Goal: Task Accomplishment & Management: Manage account settings

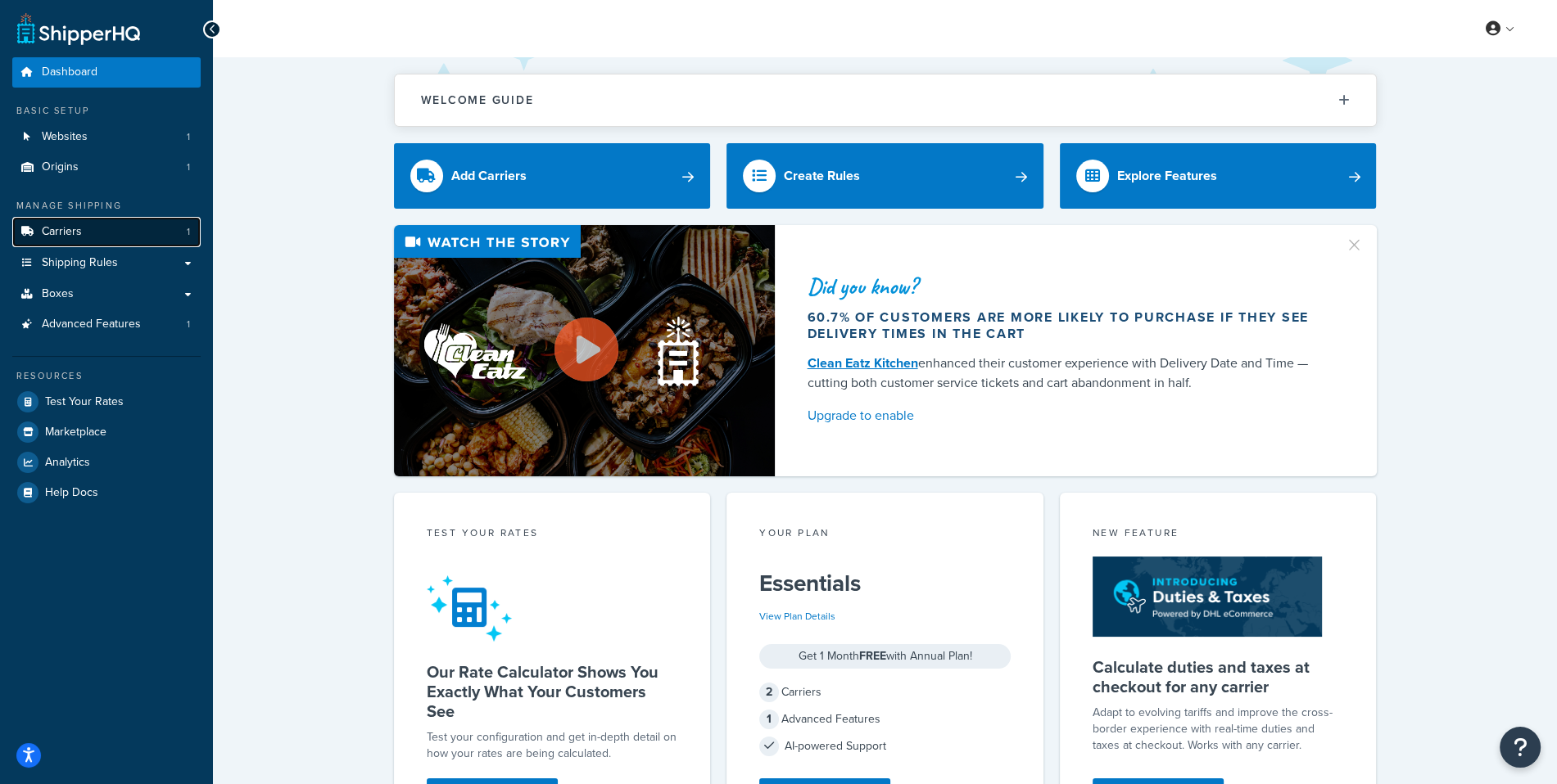
click at [145, 247] on link "Carriers 1" at bounding box center [107, 232] width 188 height 30
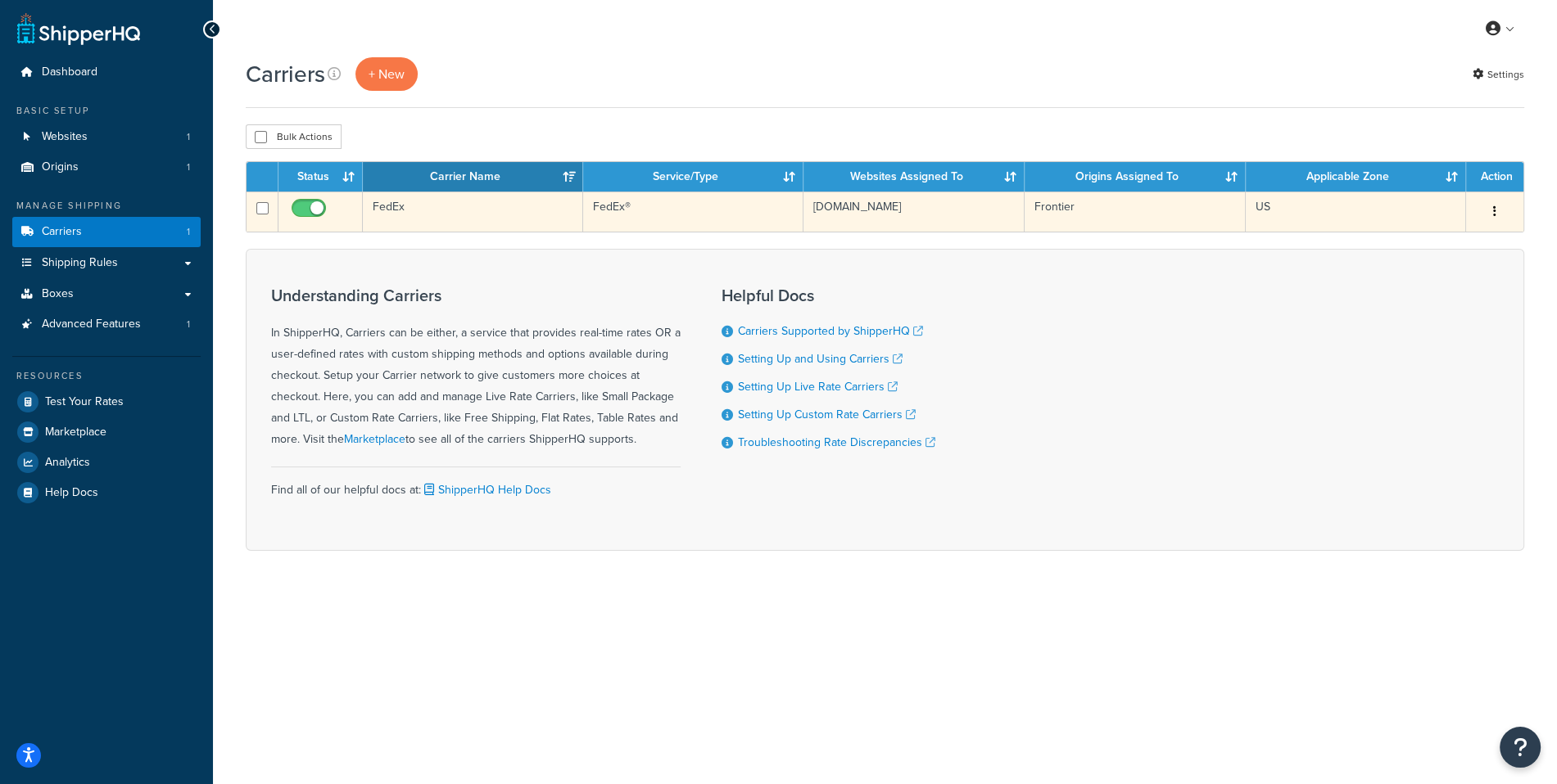
click at [589, 211] on td "FedEx®" at bounding box center [693, 212] width 220 height 40
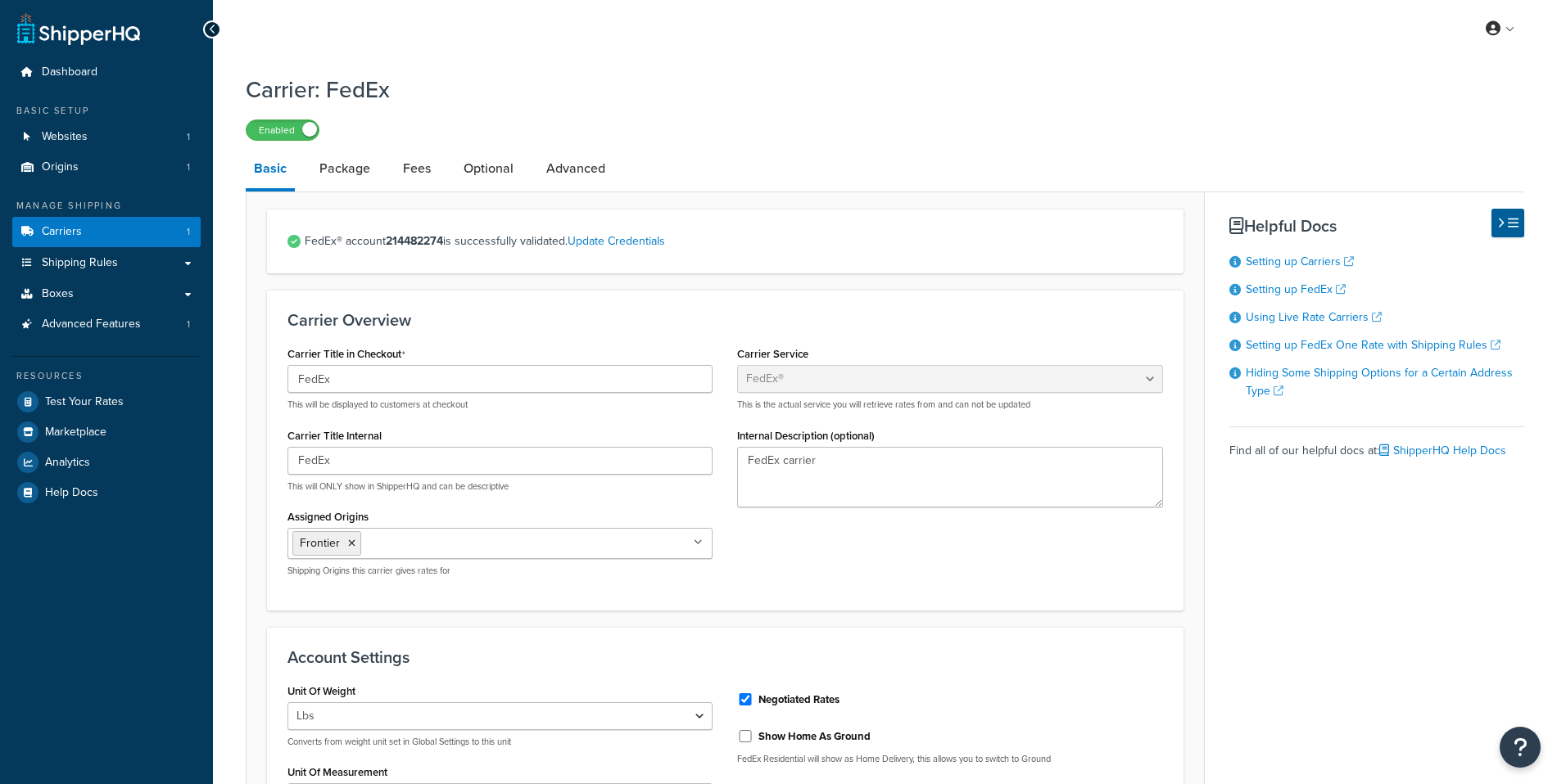
select select "fedEx"
select select "REGULAR_PICKUP"
select select "YOUR_PACKAGING"
click at [133, 398] on link "Test Your Rates" at bounding box center [107, 402] width 188 height 29
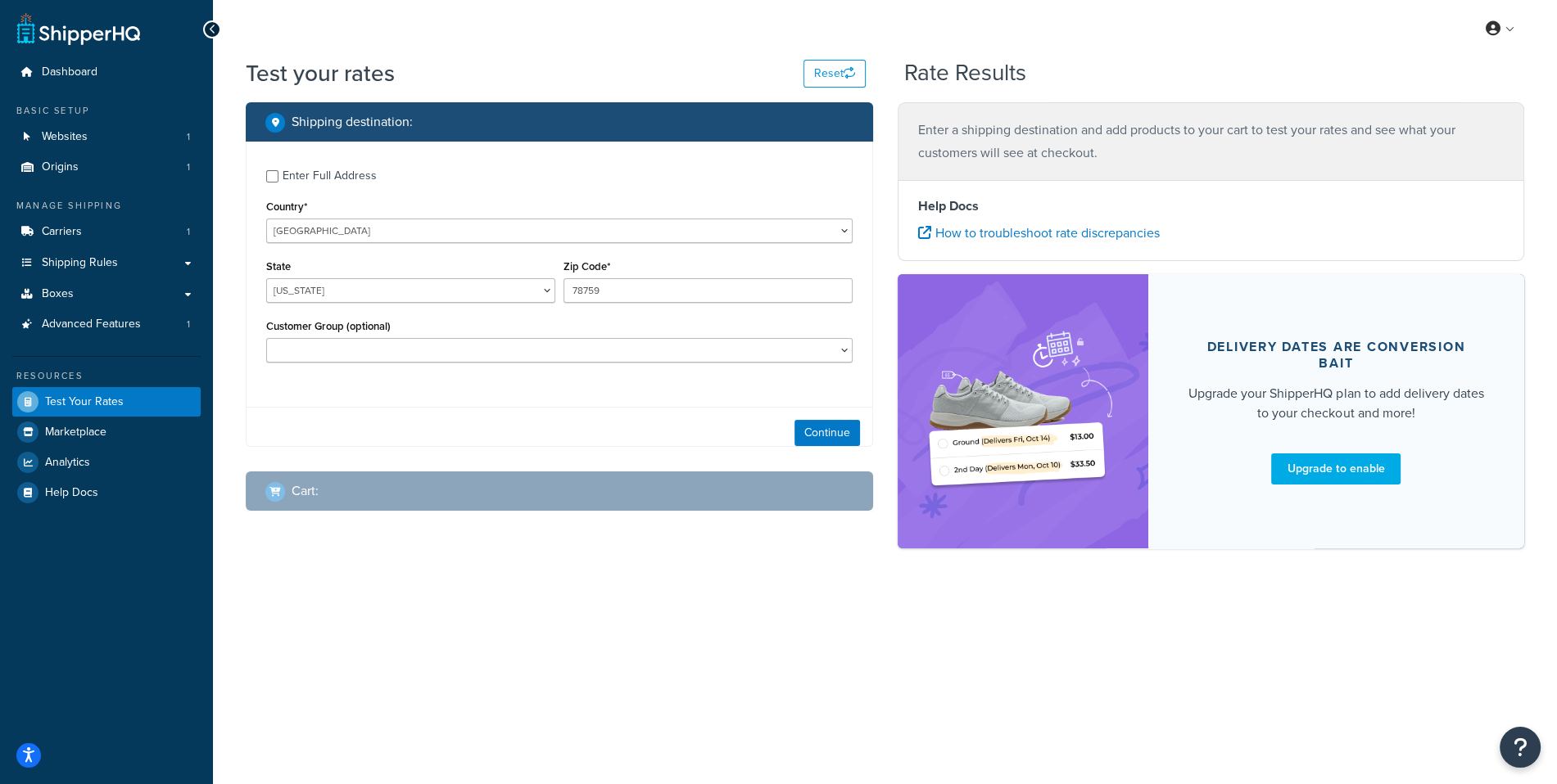
click at [604, 304] on div "Zip Code* 78759" at bounding box center [708, 286] width 298 height 60
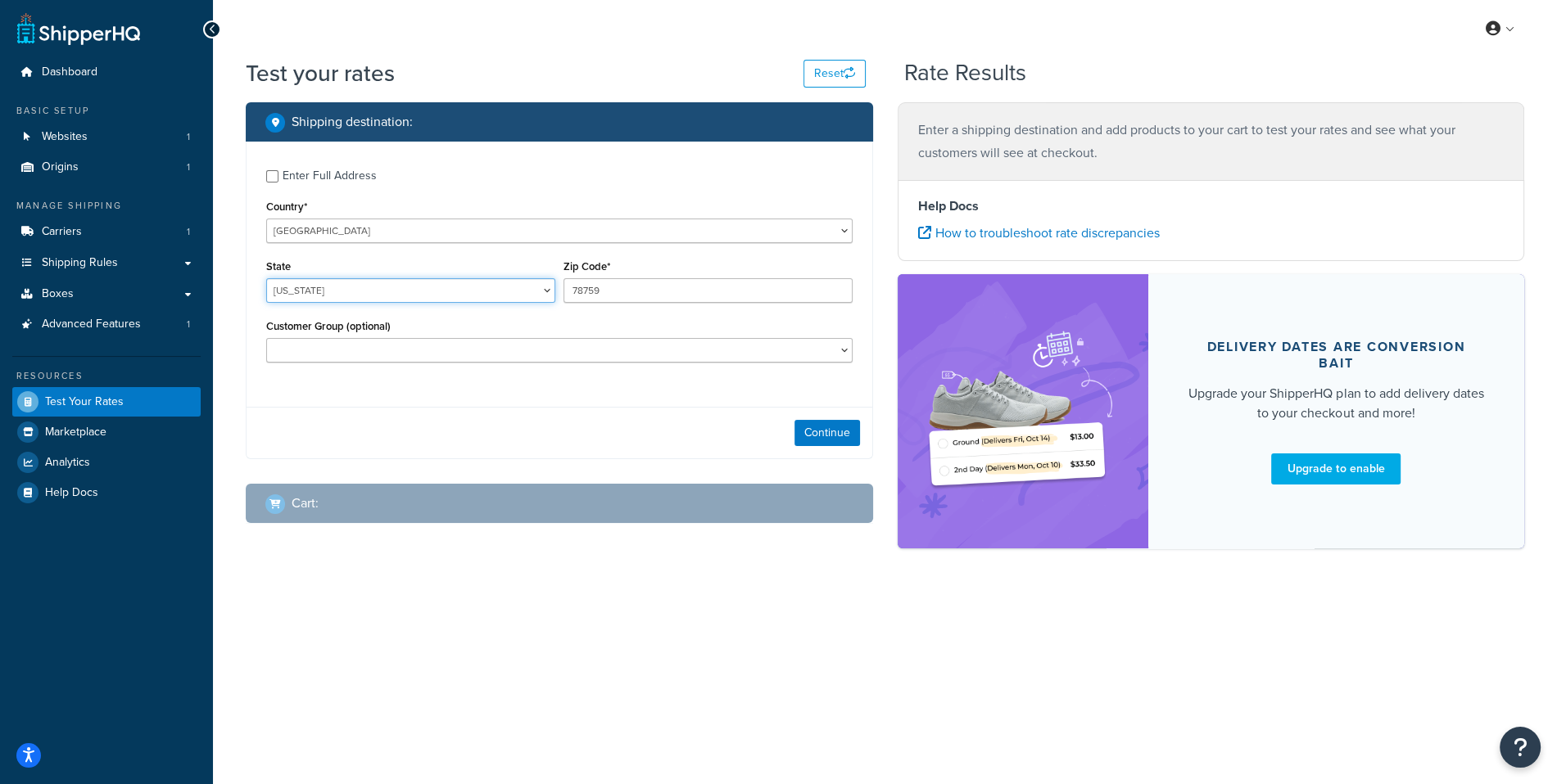
click at [266, 278] on select "Alabama Alaska American Samoa Arizona Arkansas Armed Forces Americas Armed Forc…" at bounding box center [410, 290] width 289 height 24
select select "AL"
type input "35011"
click at [422, 167] on label "Enter Full Address" at bounding box center [568, 174] width 570 height 26
click at [278, 170] on input "Enter Full Address" at bounding box center [272, 176] width 13 height 12
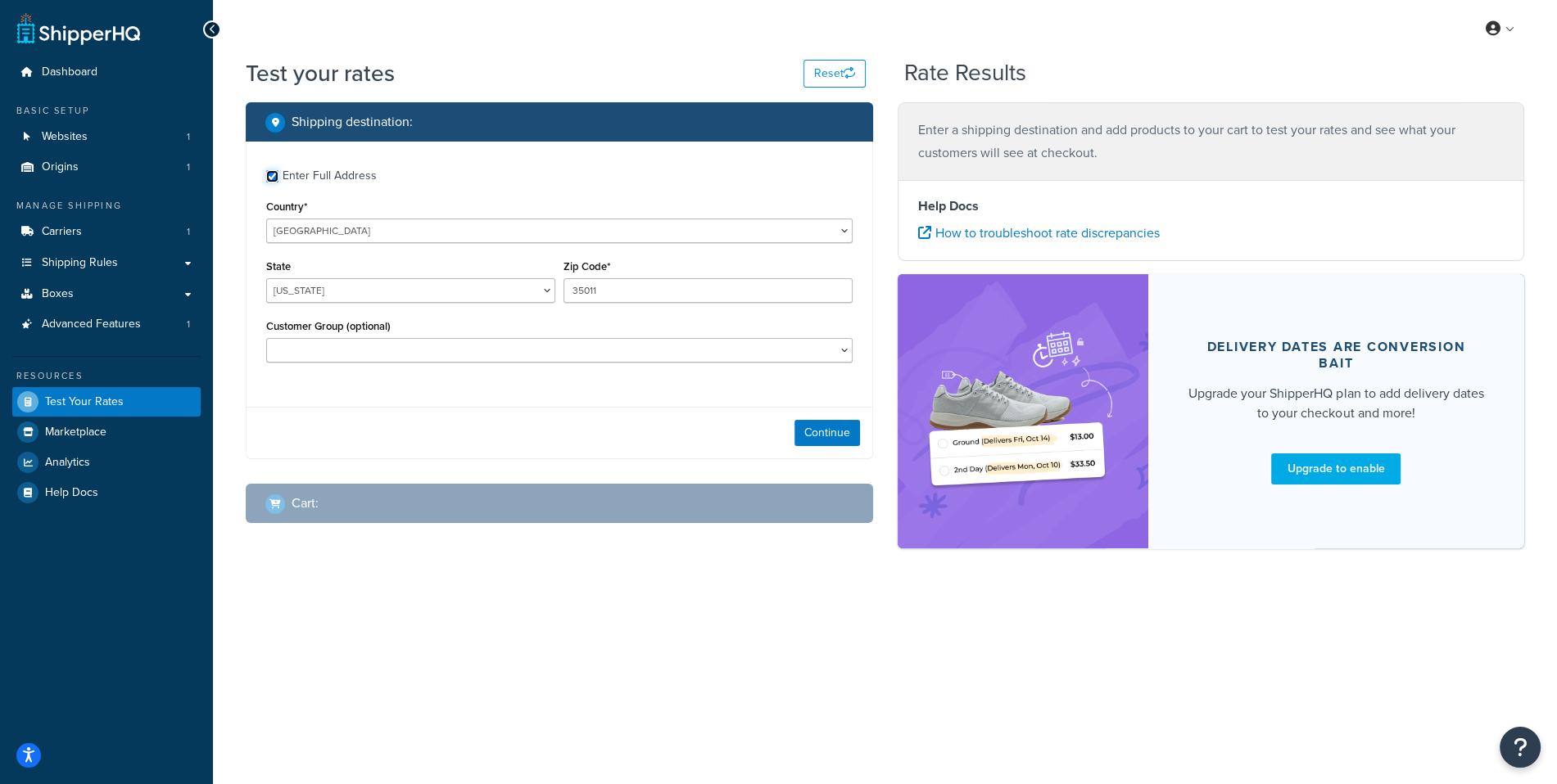
checkbox input "true"
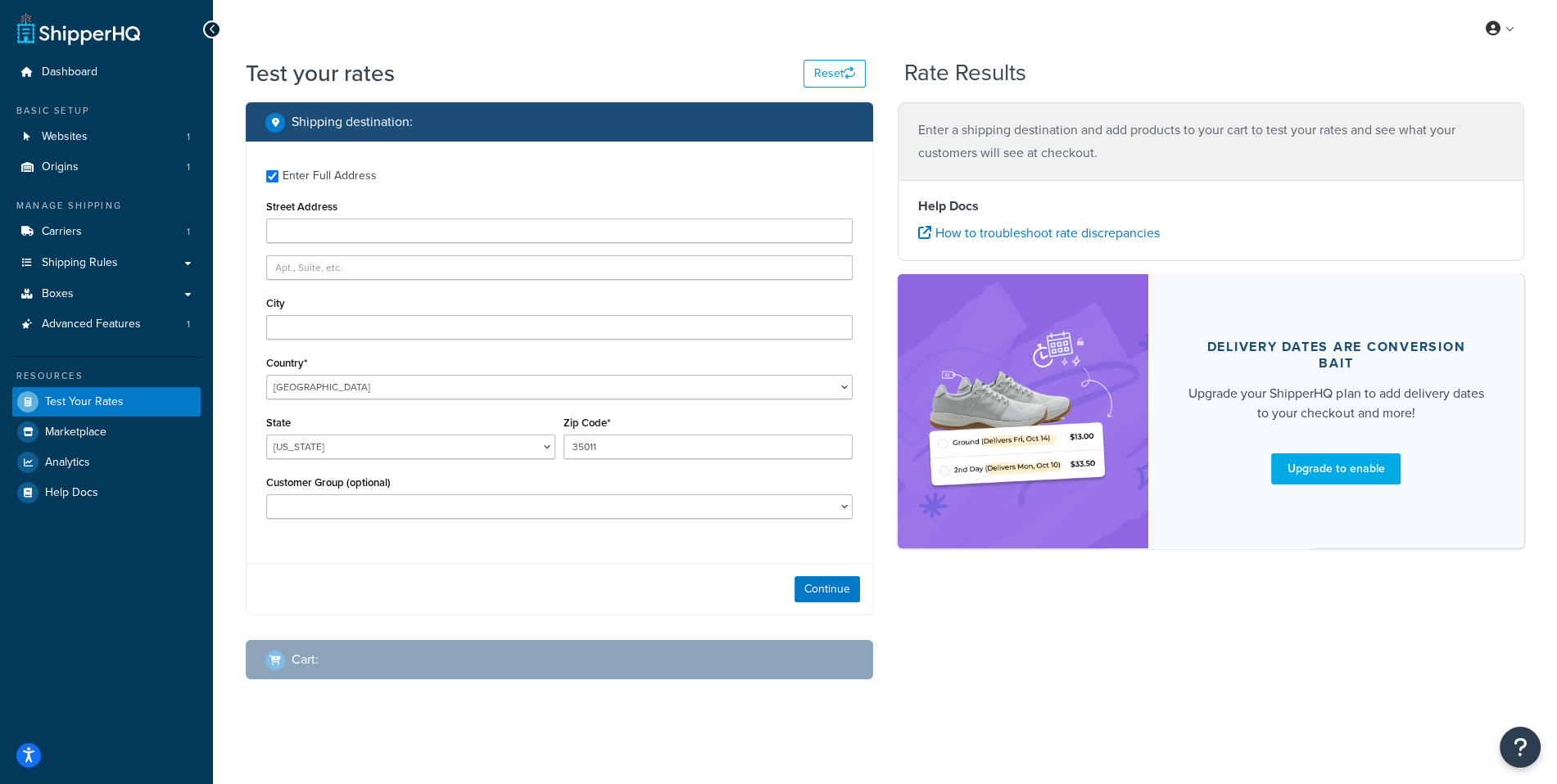
click at [369, 341] on div "Enter Full Address Street Address City Country* United States United Kingdom Af…" at bounding box center [559, 346] width 626 height 409
click at [359, 336] on input "City" at bounding box center [558, 327] width 586 height 24
type input "1 Infinite Loop"
type input "Cupertino"
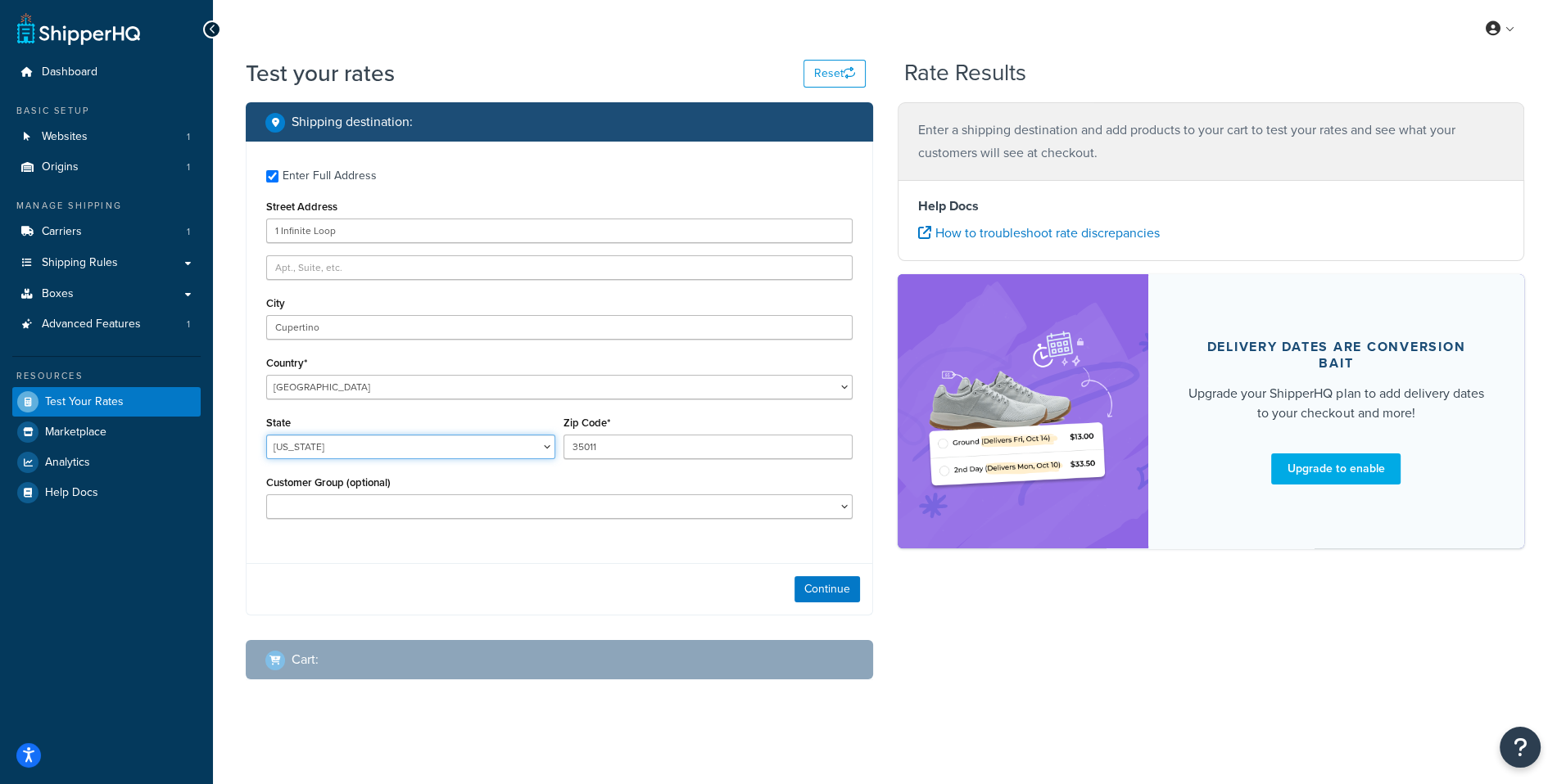
select select "CA"
type input "95014"
click at [855, 589] on button "Continue" at bounding box center [827, 589] width 66 height 26
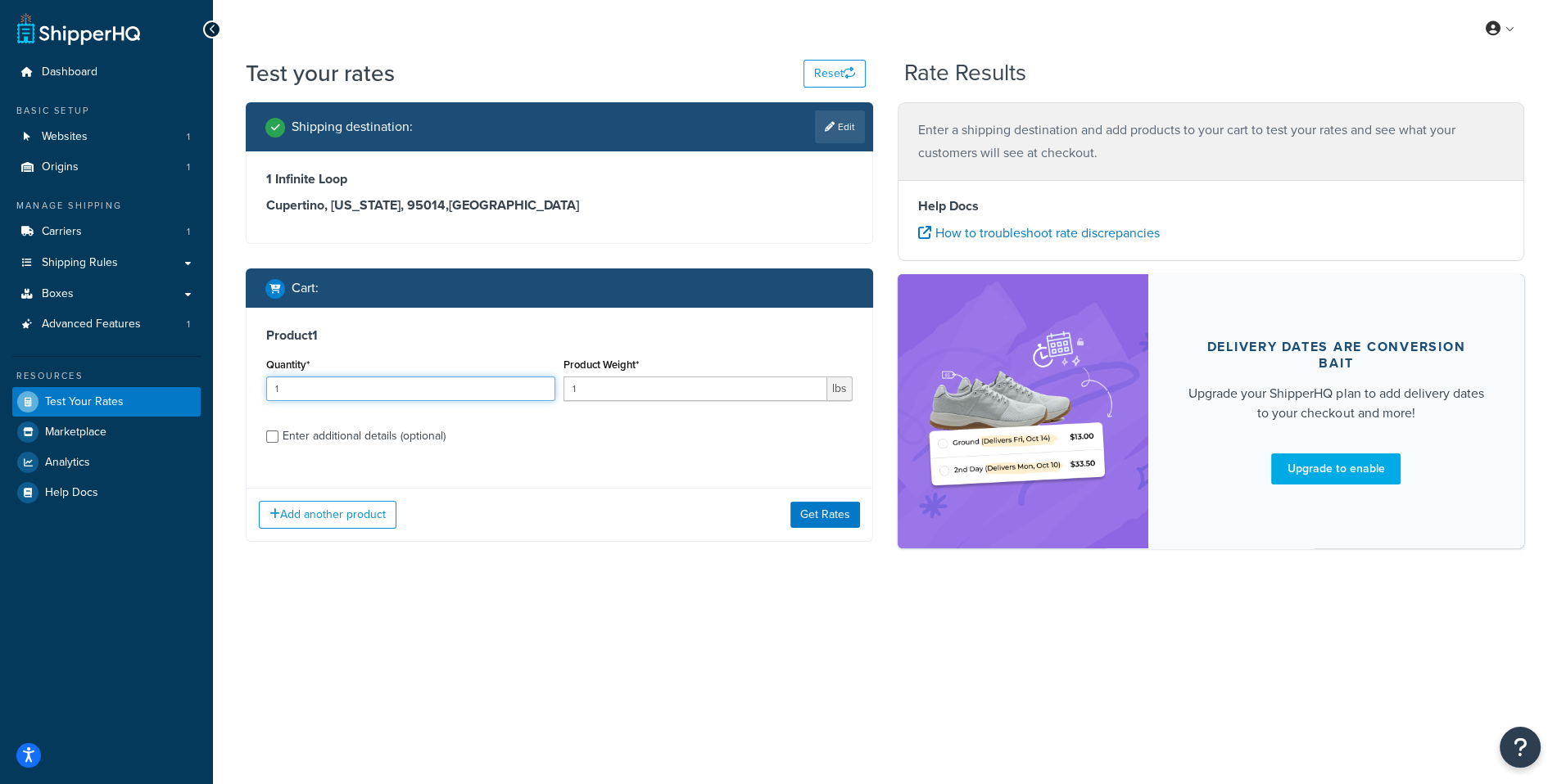
click at [395, 397] on input "1" at bounding box center [410, 388] width 289 height 24
type input "5"
click at [844, 515] on button "Get Rates" at bounding box center [825, 514] width 70 height 26
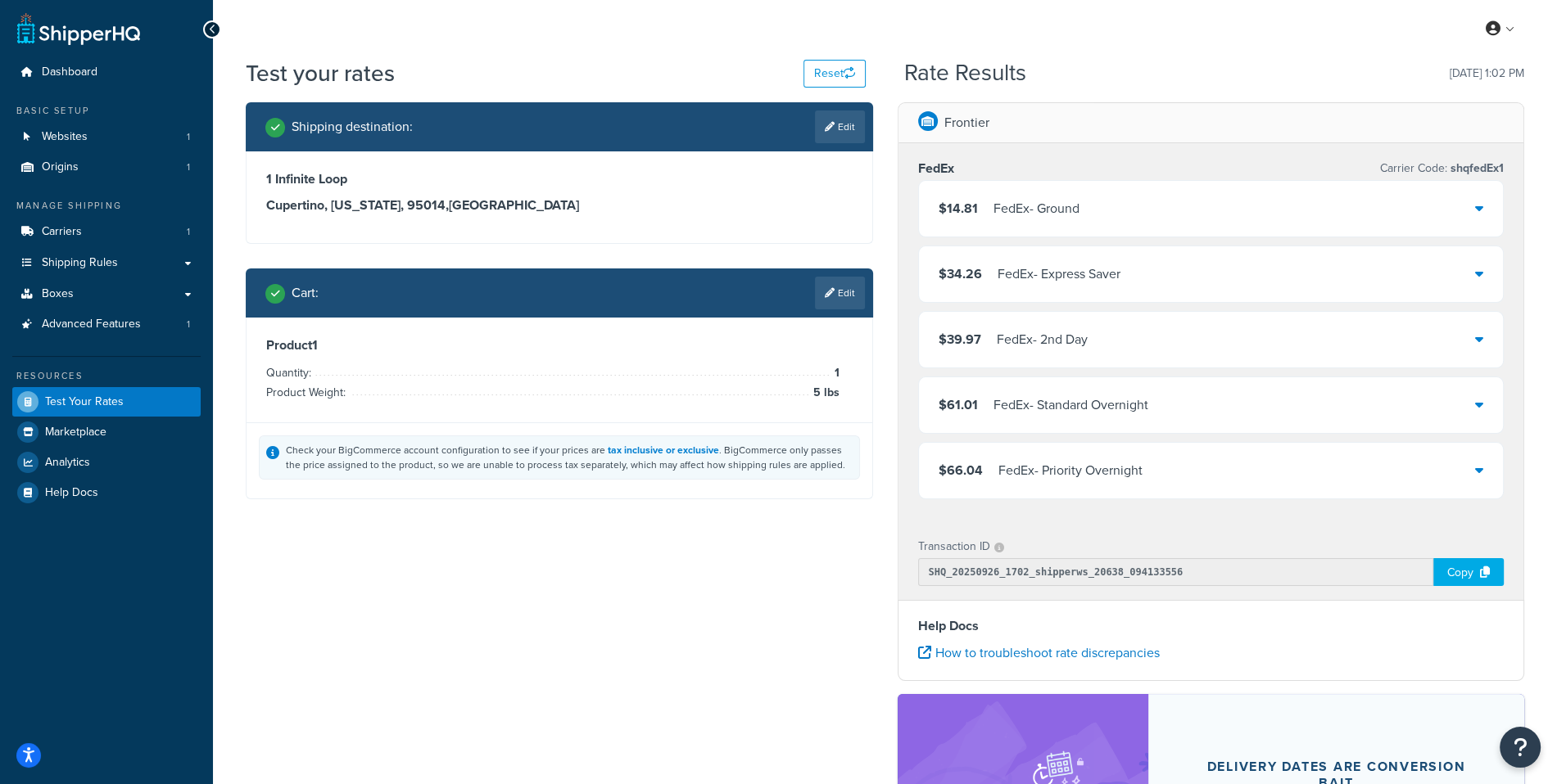
click at [1155, 228] on div "$14.81 FedEx - Ground" at bounding box center [1210, 208] width 584 height 56
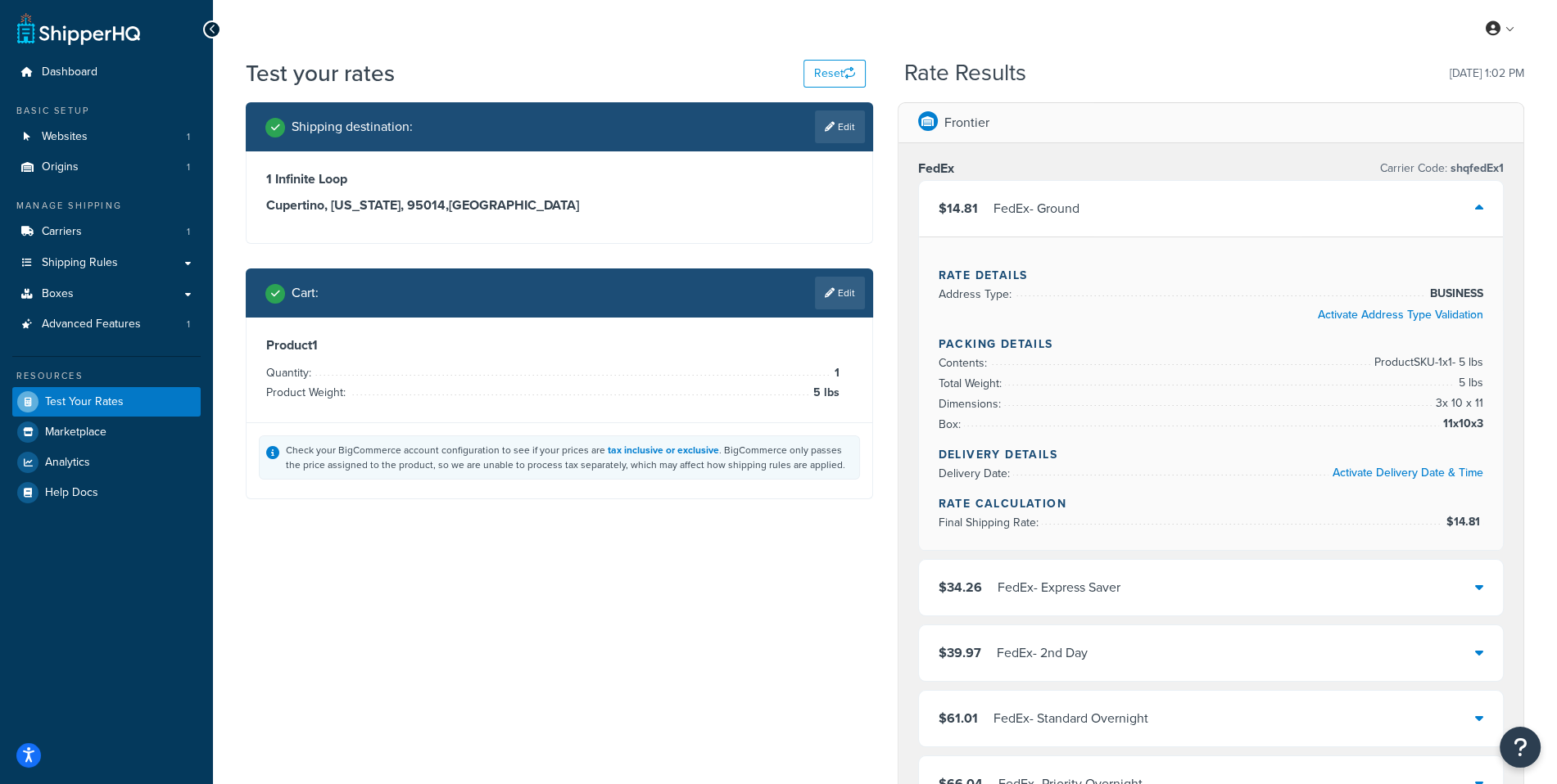
click at [1155, 228] on div "$14.81 FedEx - Ground" at bounding box center [1210, 208] width 584 height 56
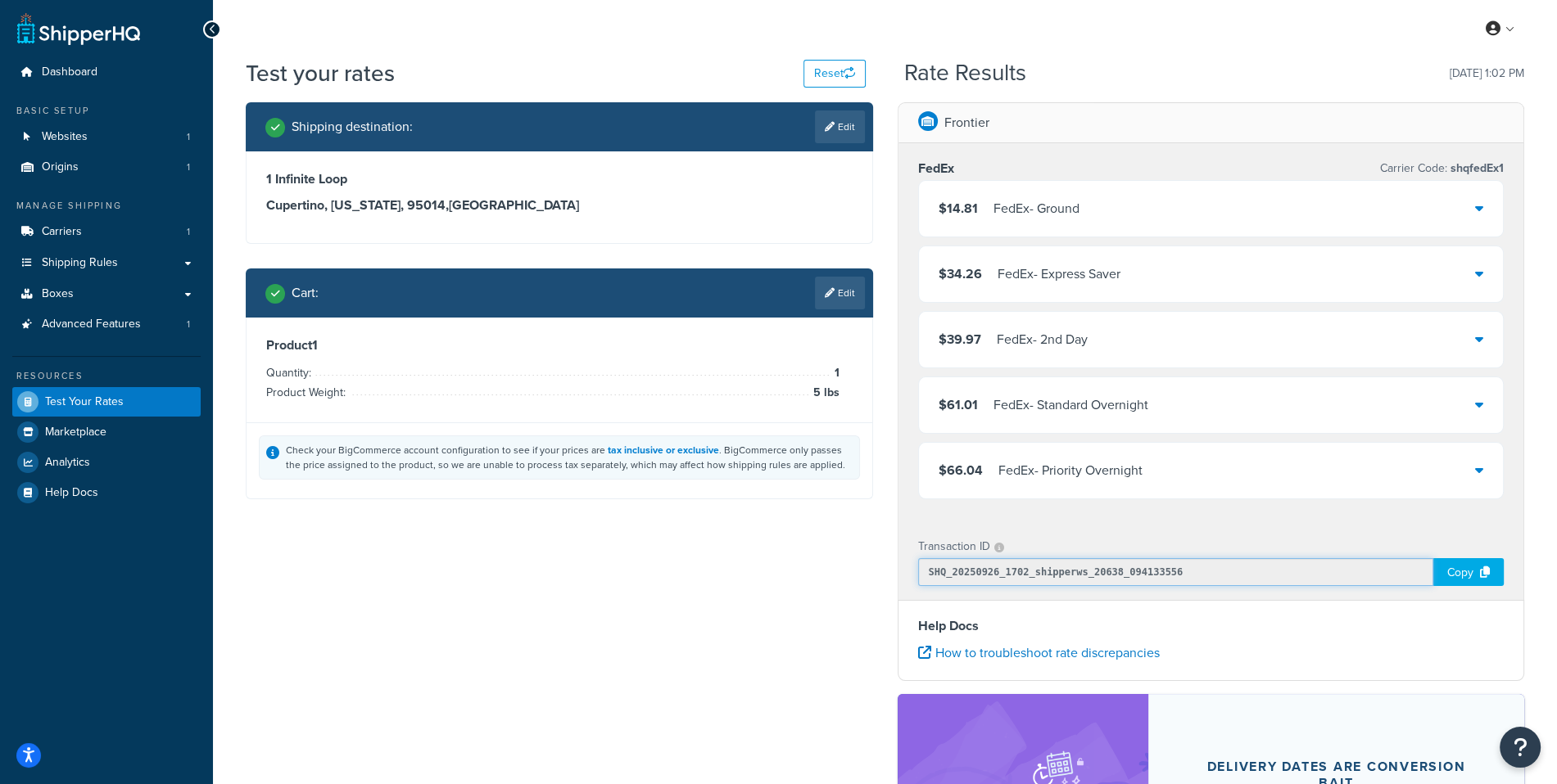
click at [1044, 575] on input "SHQ_20250926_1702_shipperws_20638_094133556" at bounding box center [1175, 572] width 516 height 27
click at [1098, 569] on input "SHQ_20250926_1702_shipperws_20638_094133556" at bounding box center [1175, 572] width 516 height 27
click at [1135, 568] on input "SHQ_20250926_1702_shipperws_20638_094133556" at bounding box center [1175, 572] width 516 height 27
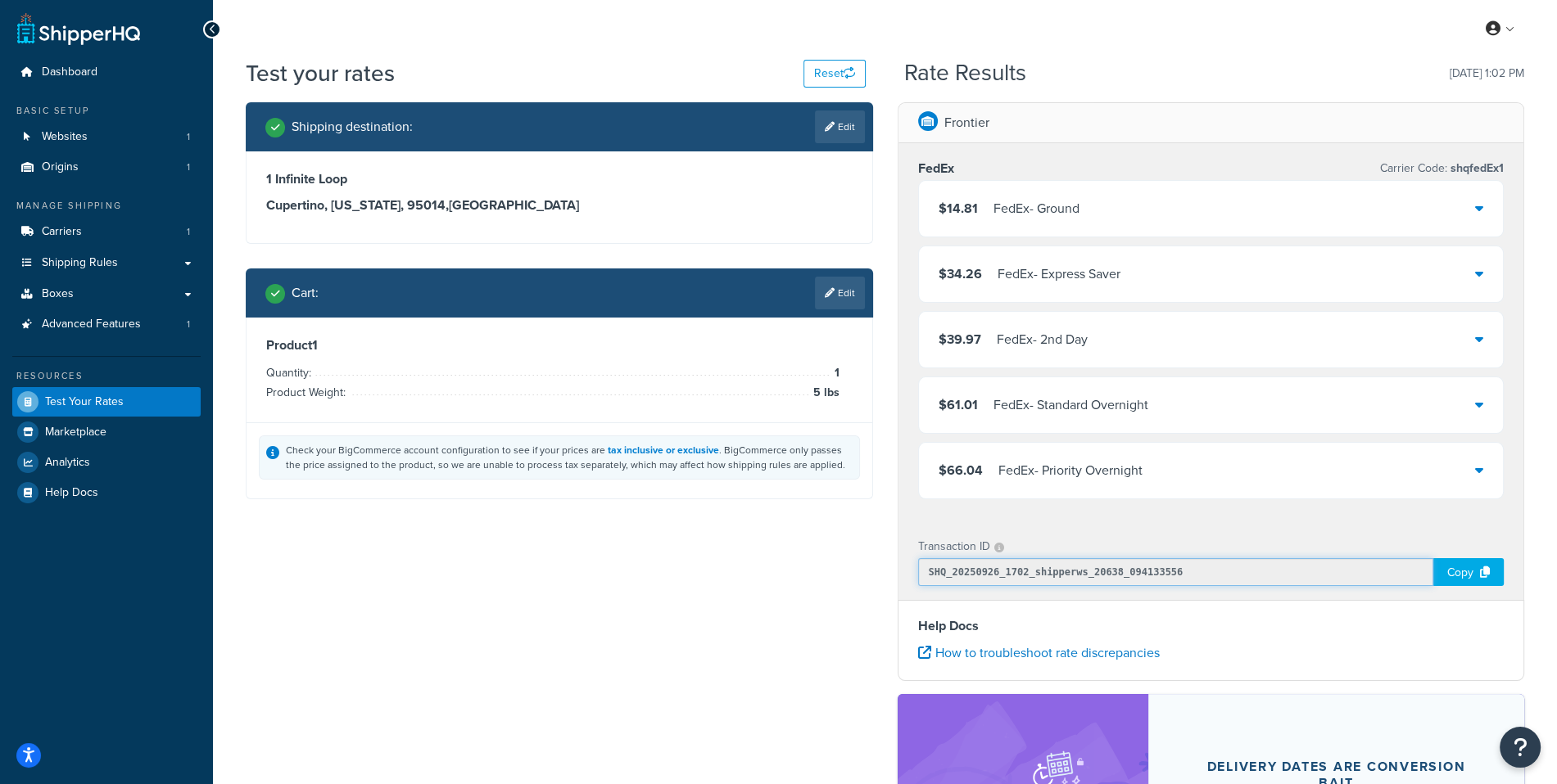
click at [1135, 568] on input "SHQ_20250926_1702_shipperws_20638_094133556" at bounding box center [1175, 572] width 516 height 27
click at [1139, 522] on div "Transaction ID SHQ_20250926_1702_shipperws_20638_094133556 Copy" at bounding box center [1211, 561] width 626 height 78
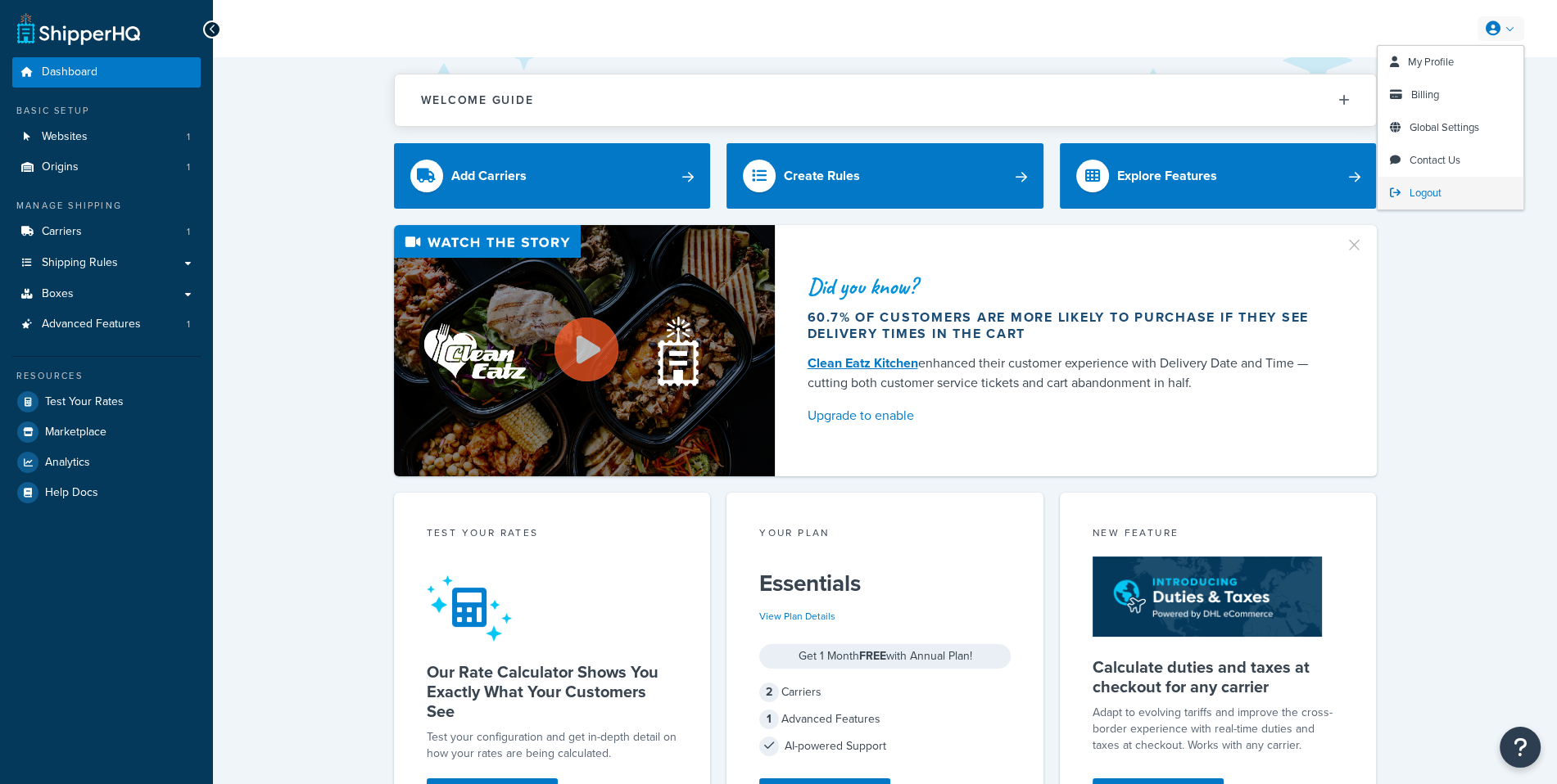
click at [1410, 196] on span "Logout" at bounding box center [1425, 192] width 32 height 16
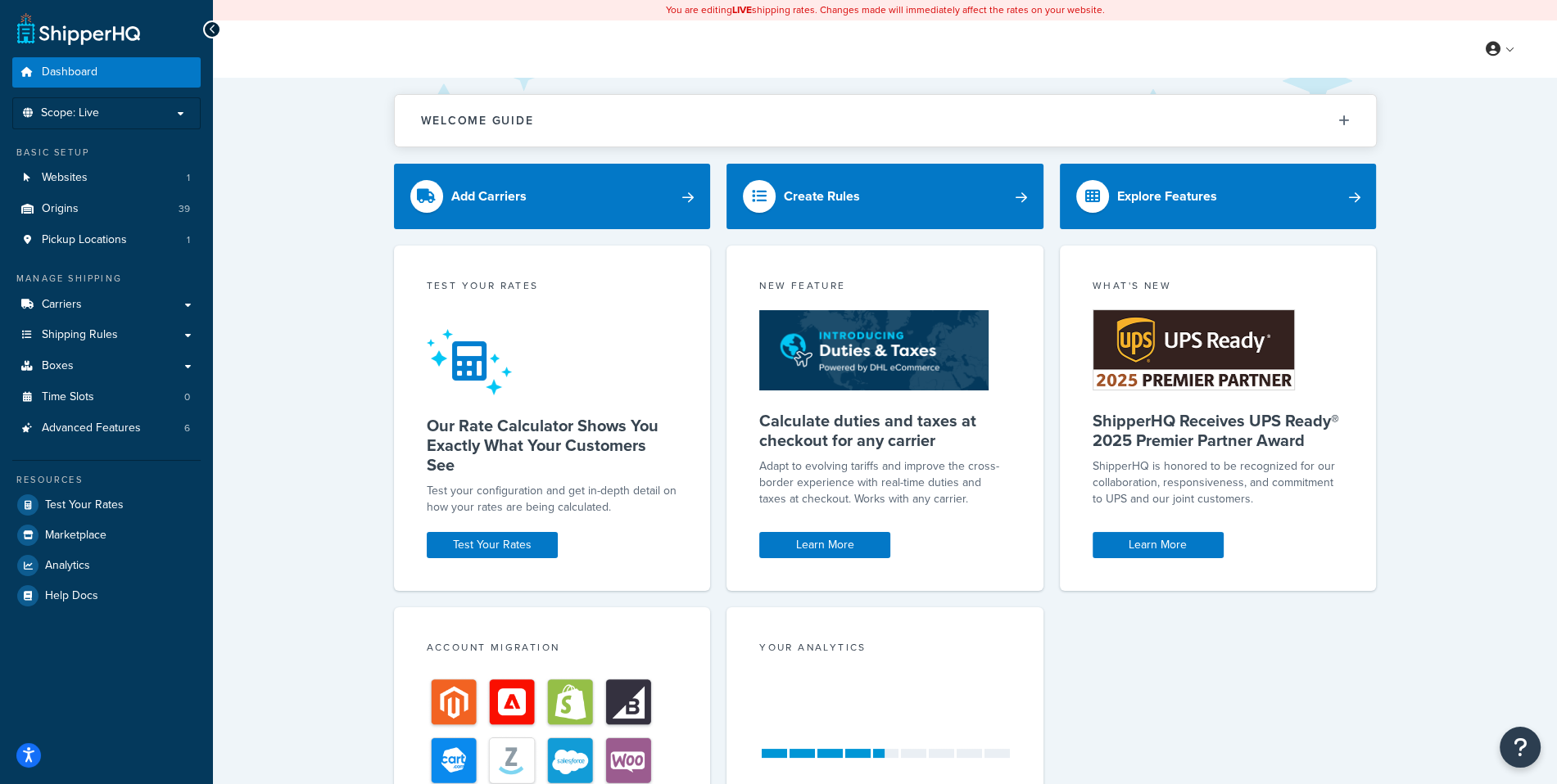
click at [826, 51] on div "My Profile Billing Global Settings Contact Us Logout" at bounding box center [884, 49] width 1344 height 57
click at [118, 189] on link "Websites 1" at bounding box center [107, 178] width 188 height 30
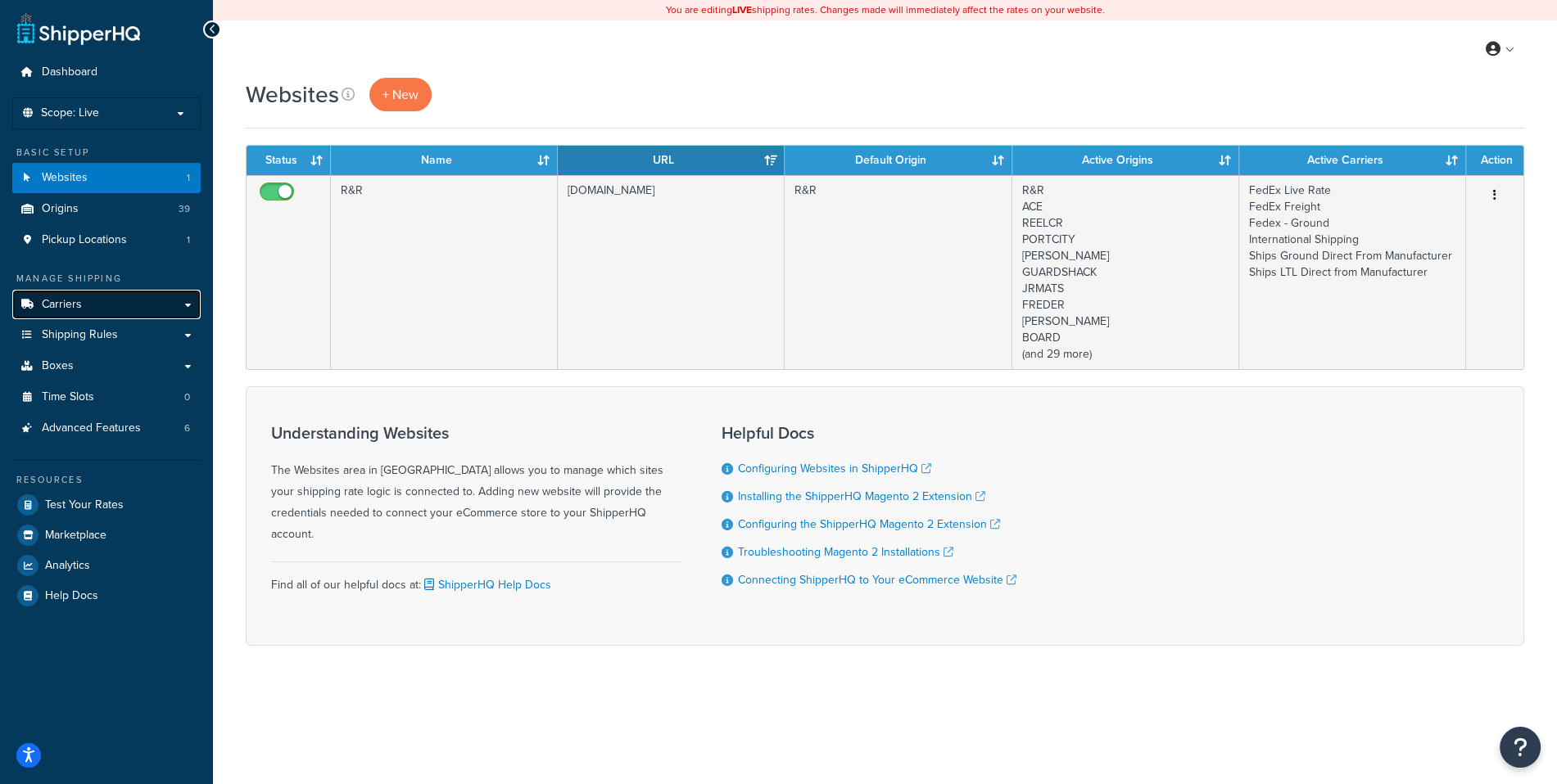
click at [106, 309] on link "Carriers" at bounding box center [107, 305] width 188 height 30
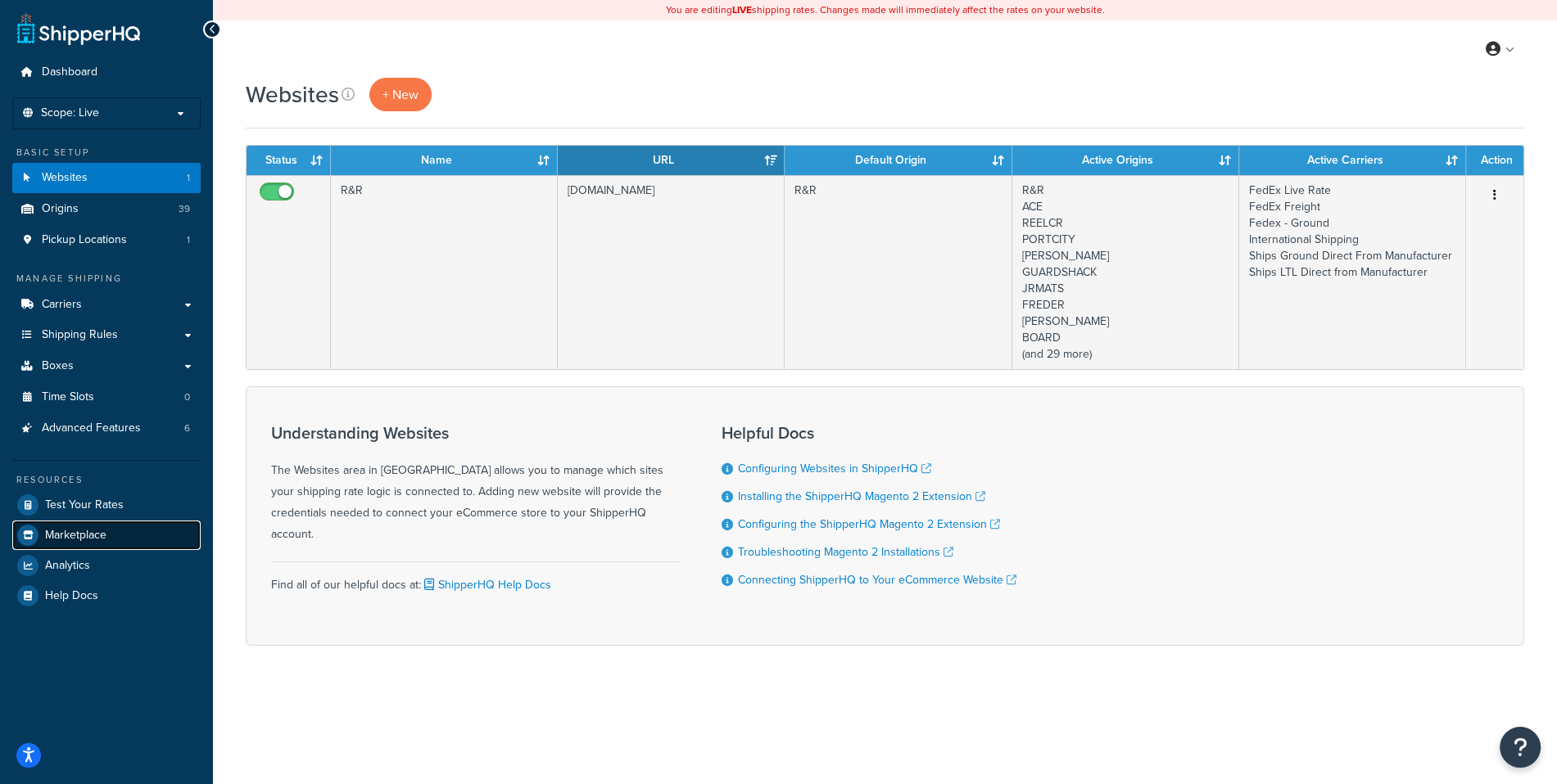
click at [94, 529] on span "Marketplace" at bounding box center [76, 536] width 62 height 14
click at [94, 507] on span "Test Your Rates" at bounding box center [84, 505] width 78 height 14
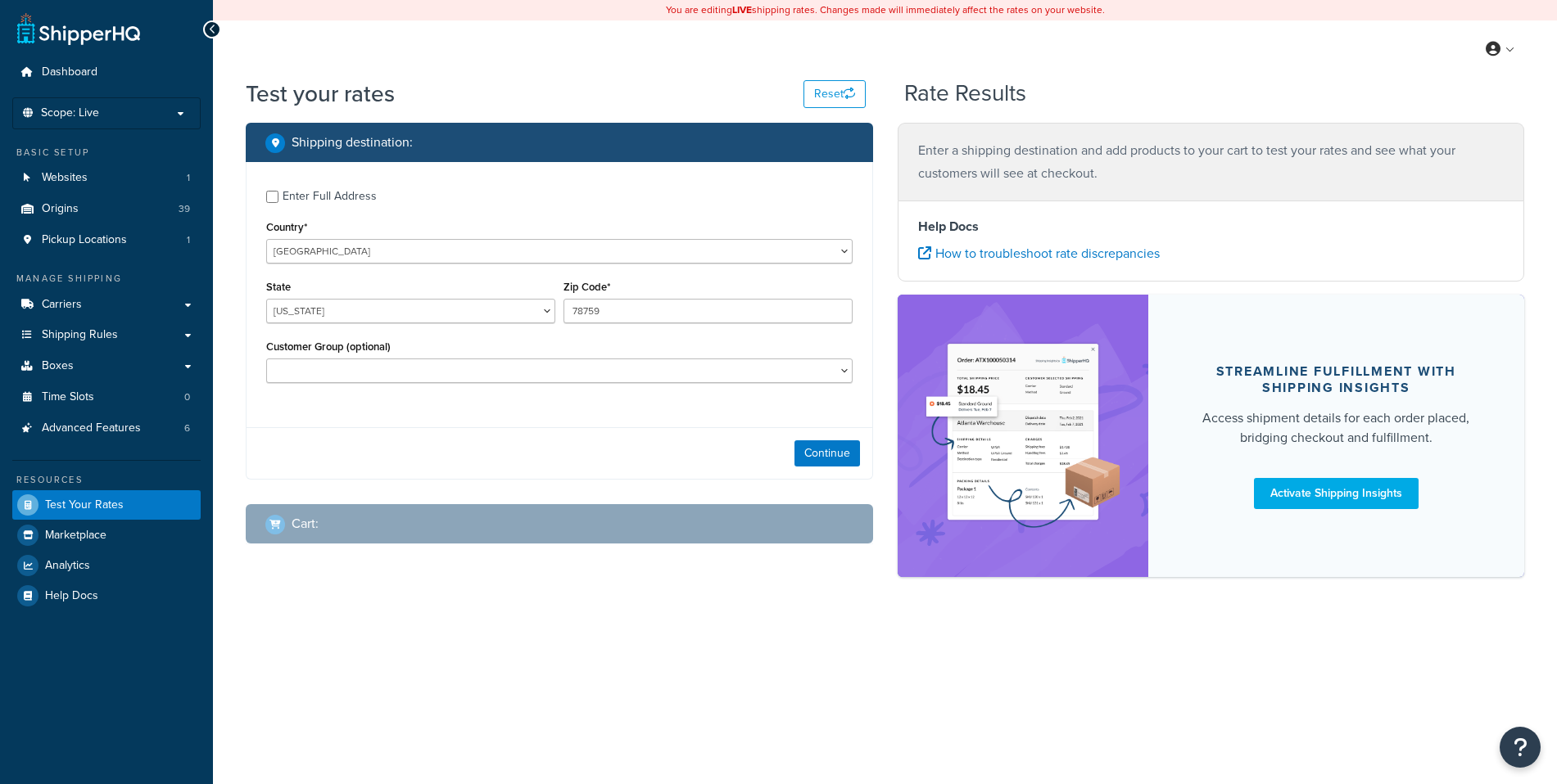
select select "[GEOGRAPHIC_DATA]"
click at [820, 440] on div "Continue" at bounding box center [559, 453] width 626 height 52
click at [822, 452] on button "Continue" at bounding box center [827, 453] width 66 height 26
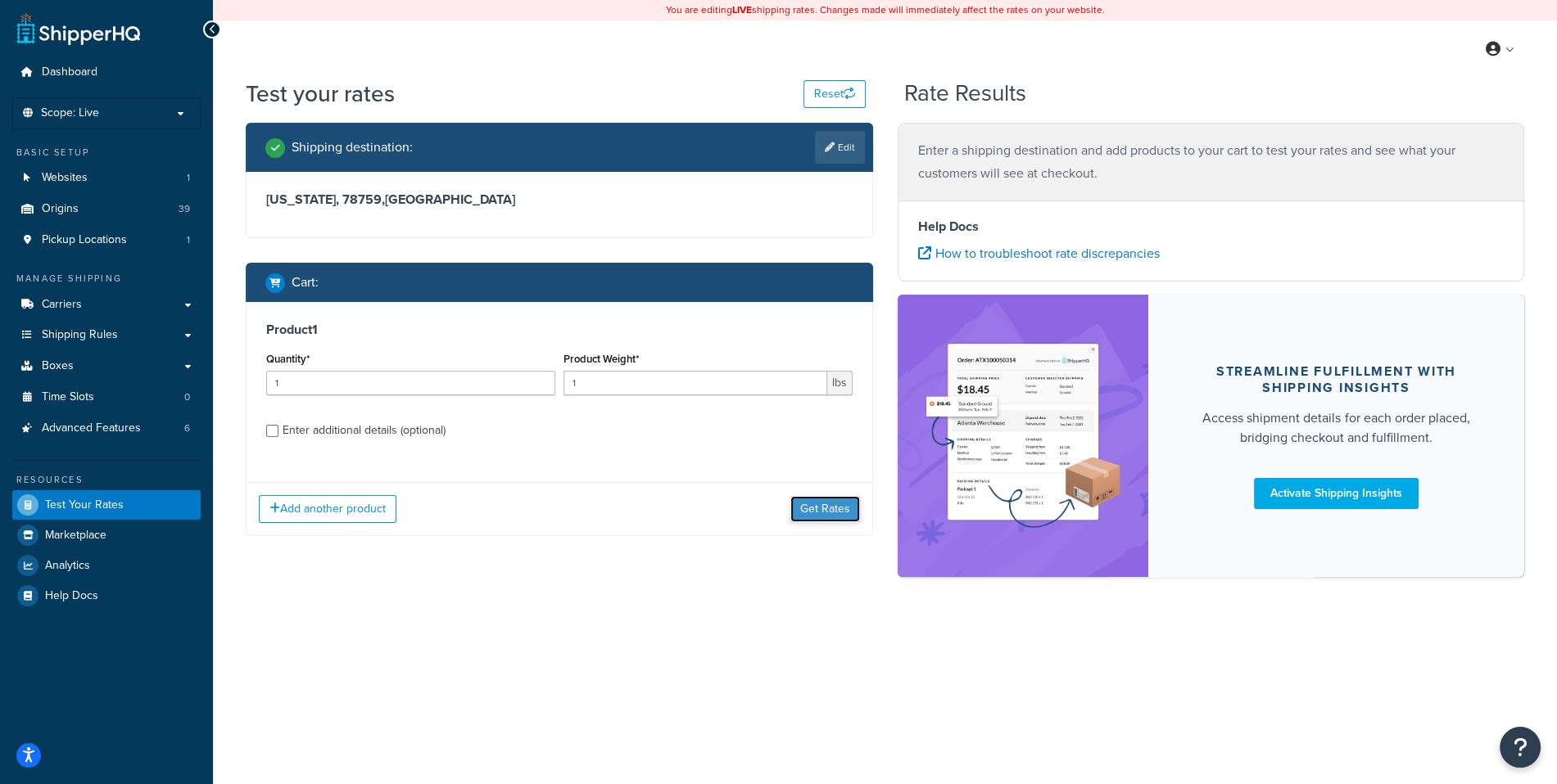
click at [820, 507] on button "Get Rates" at bounding box center [825, 508] width 70 height 26
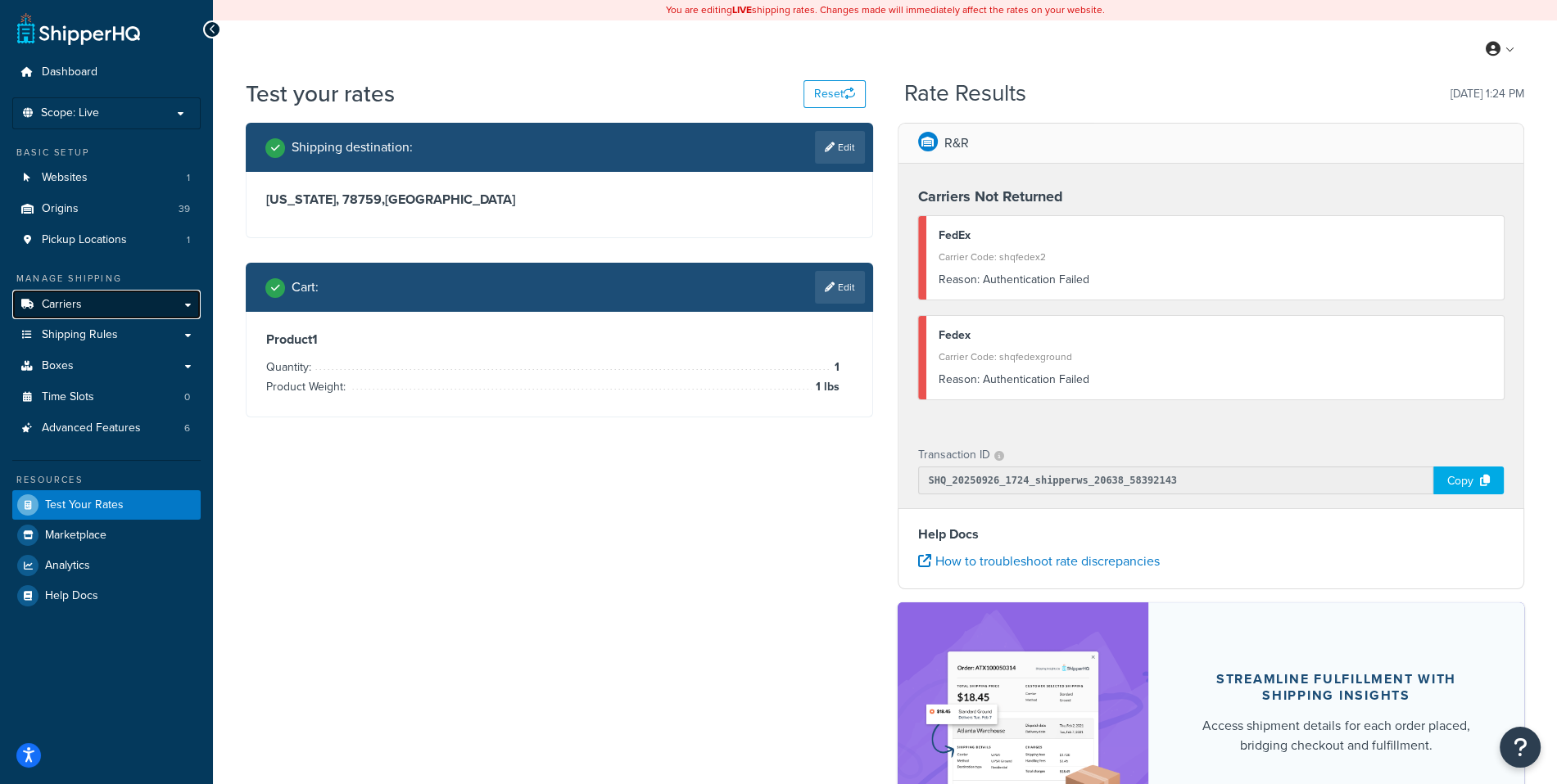
click at [101, 290] on link "Carriers" at bounding box center [107, 305] width 188 height 30
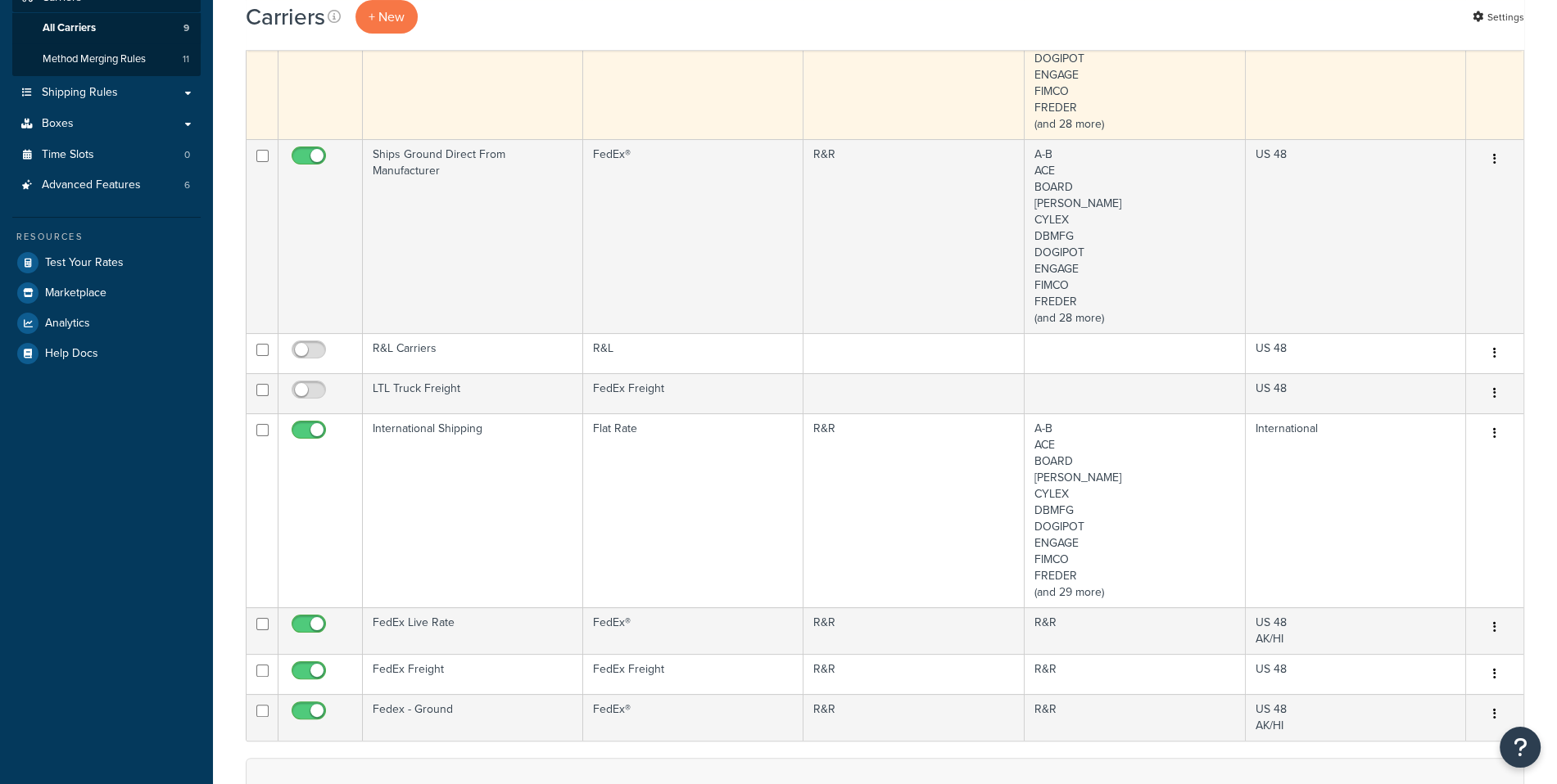
scroll to position [322, 0]
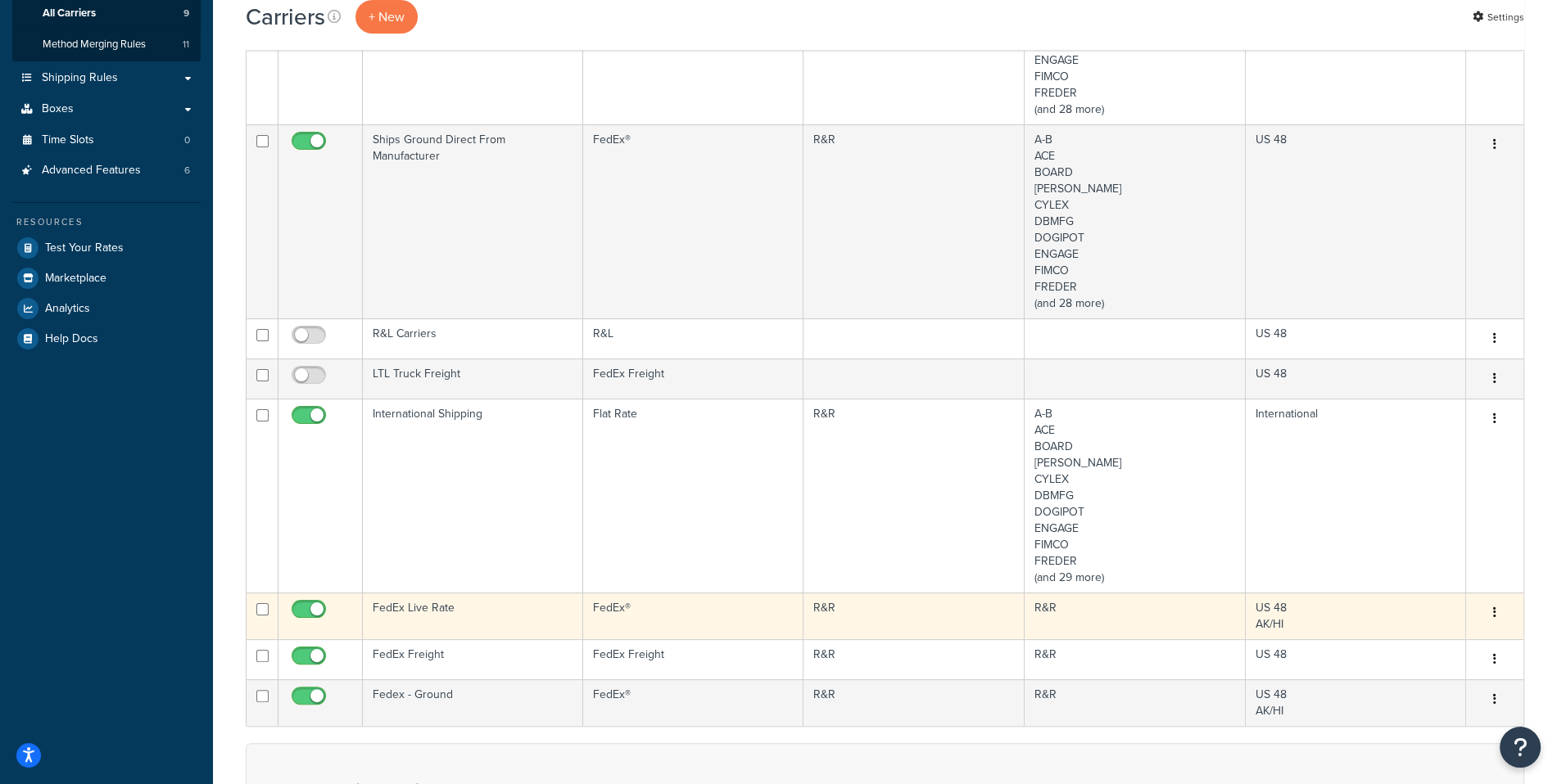
click at [533, 615] on td "FedEx Live Rate" at bounding box center [473, 616] width 220 height 47
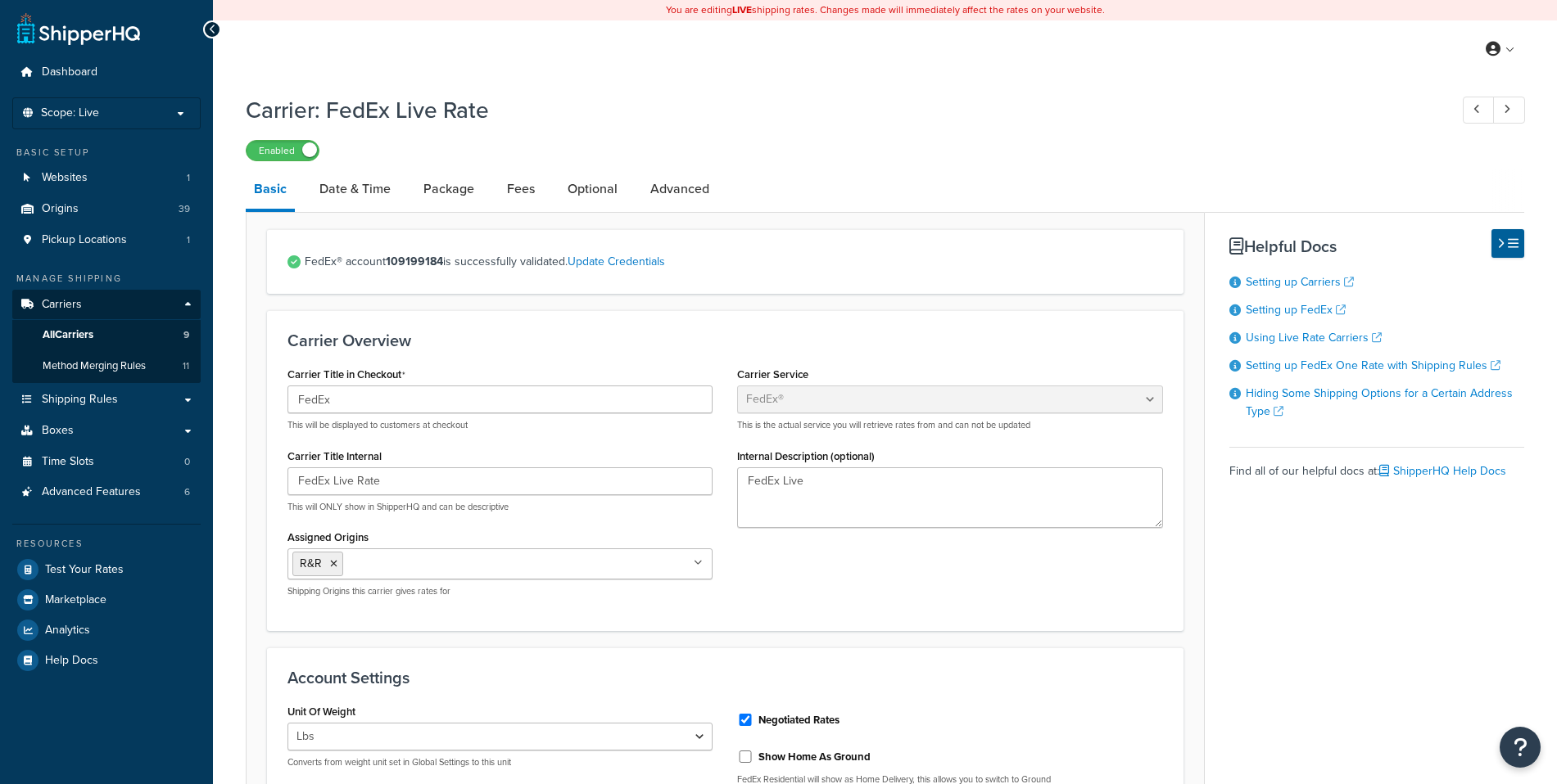
select select "fedEx"
select select "REGULAR_PICKUP"
select select "YOUR_PACKAGING"
drag, startPoint x: 864, startPoint y: 727, endPoint x: 750, endPoint y: 723, distance: 114.1
click at [750, 723] on div "Negotiated Rates" at bounding box center [949, 718] width 425 height 24
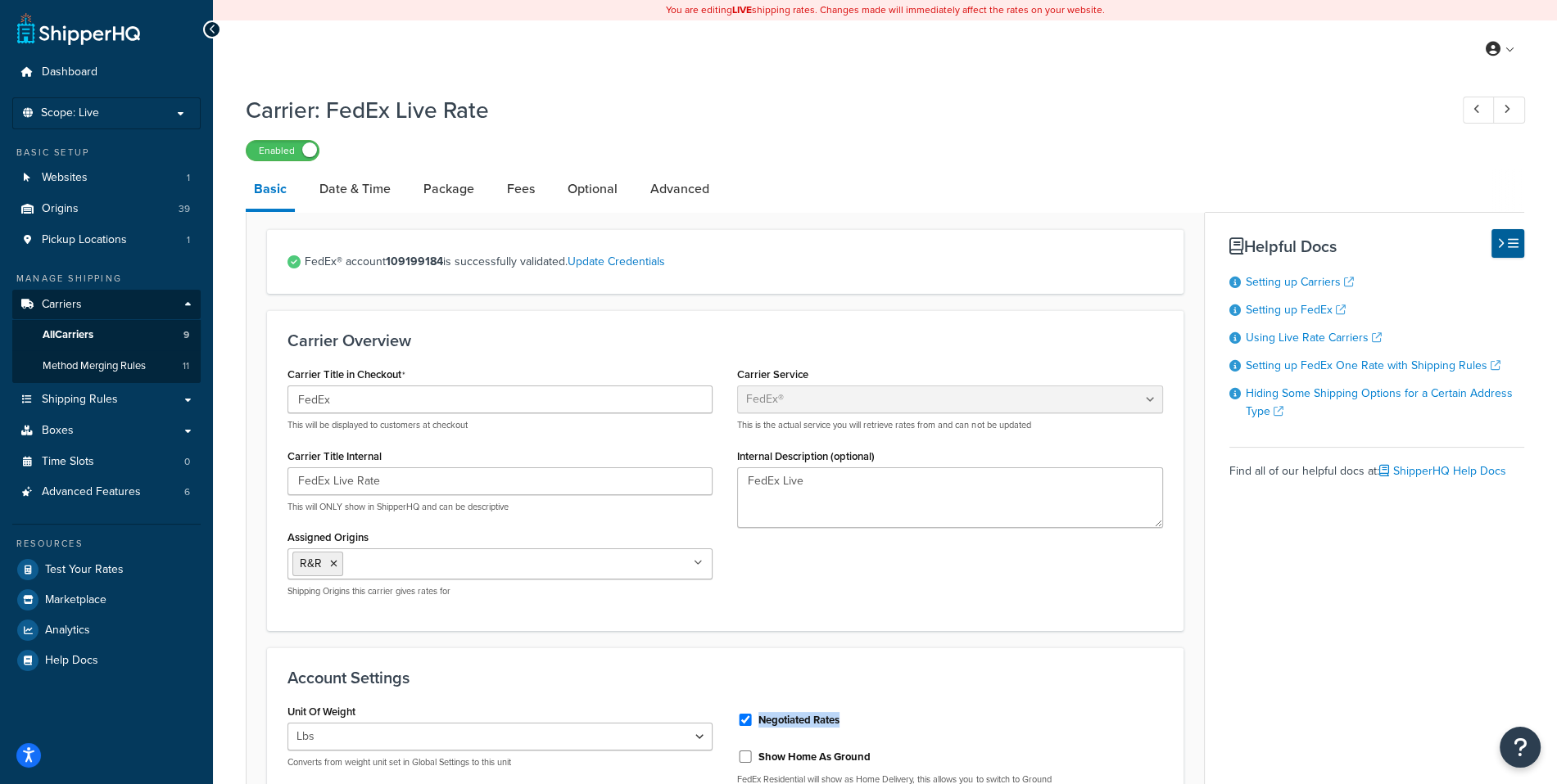
copy div "Negotiated Rates"
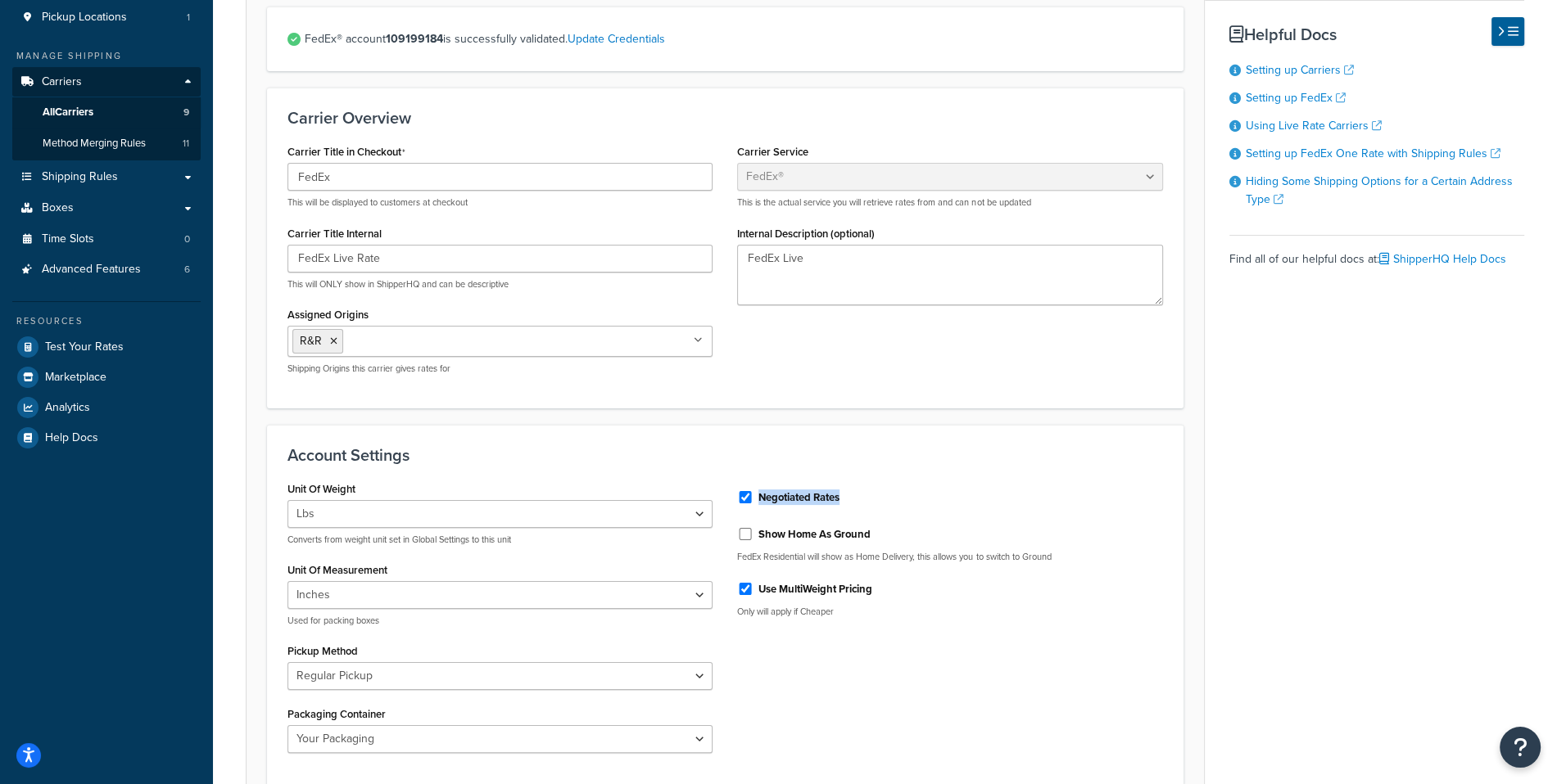
scroll to position [227, 0]
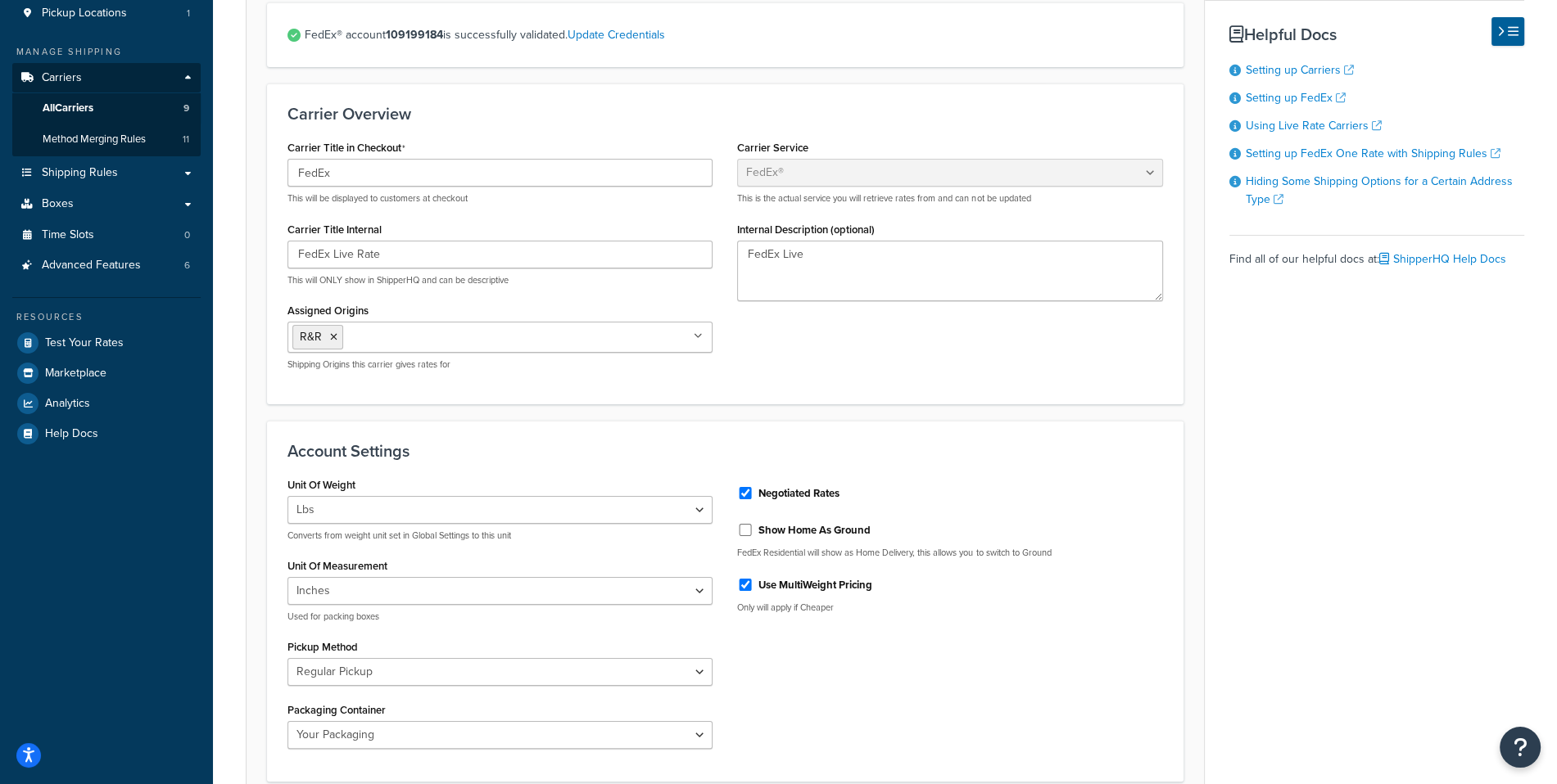
click at [841, 391] on div "Carrier Overview Carrier Title in Checkout FedEx This will be displayed to cust…" at bounding box center [724, 243] width 916 height 320
click at [785, 489] on label "Negotiated Rates" at bounding box center [799, 494] width 81 height 15
click at [753, 489] on input "Negotiated Rates" at bounding box center [745, 493] width 17 height 12
click at [785, 489] on label "Negotiated Rates" at bounding box center [799, 494] width 81 height 15
click at [753, 489] on input "Negotiated Rates" at bounding box center [745, 493] width 17 height 12
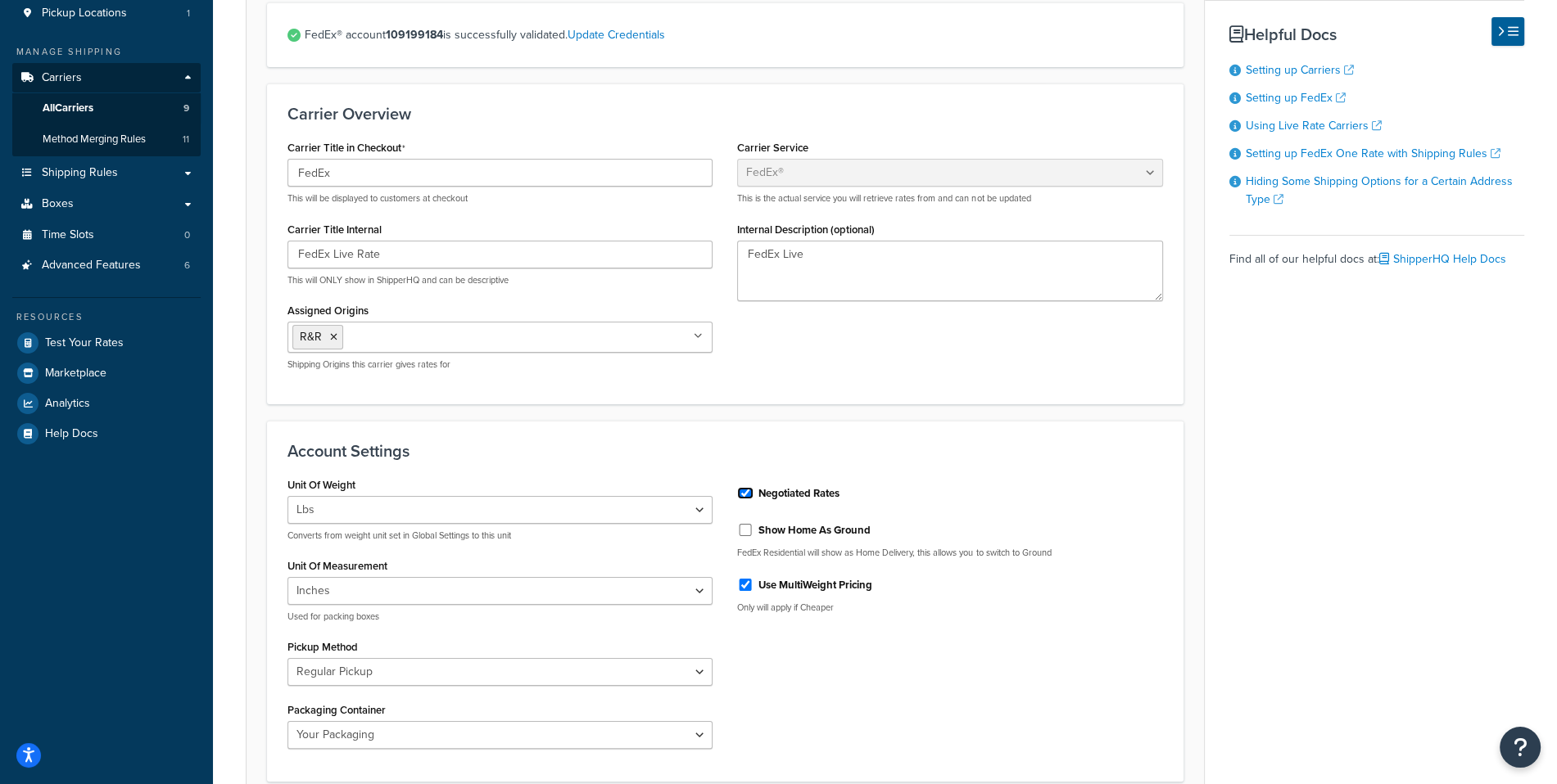
checkbox input "true"
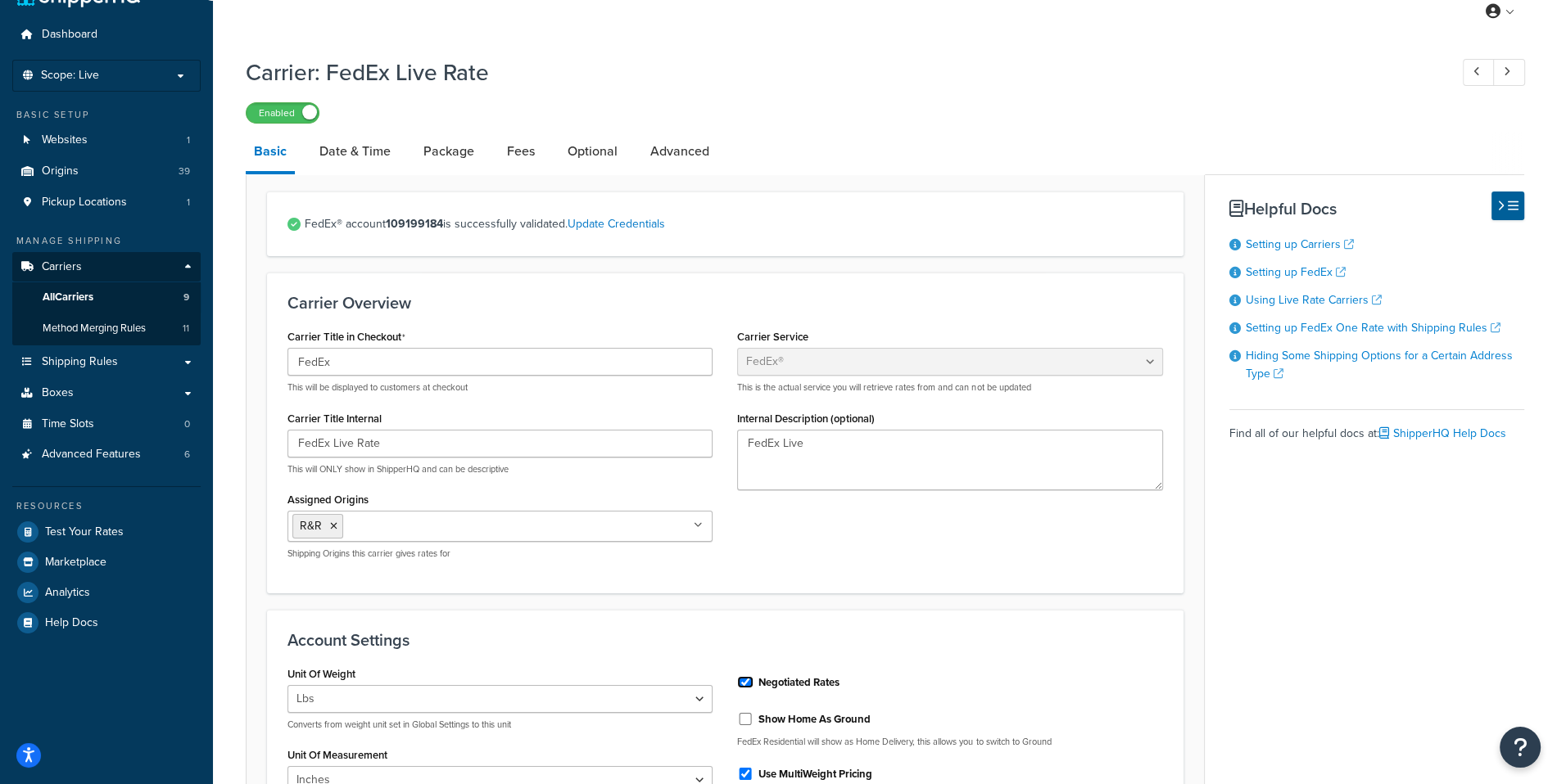
scroll to position [0, 0]
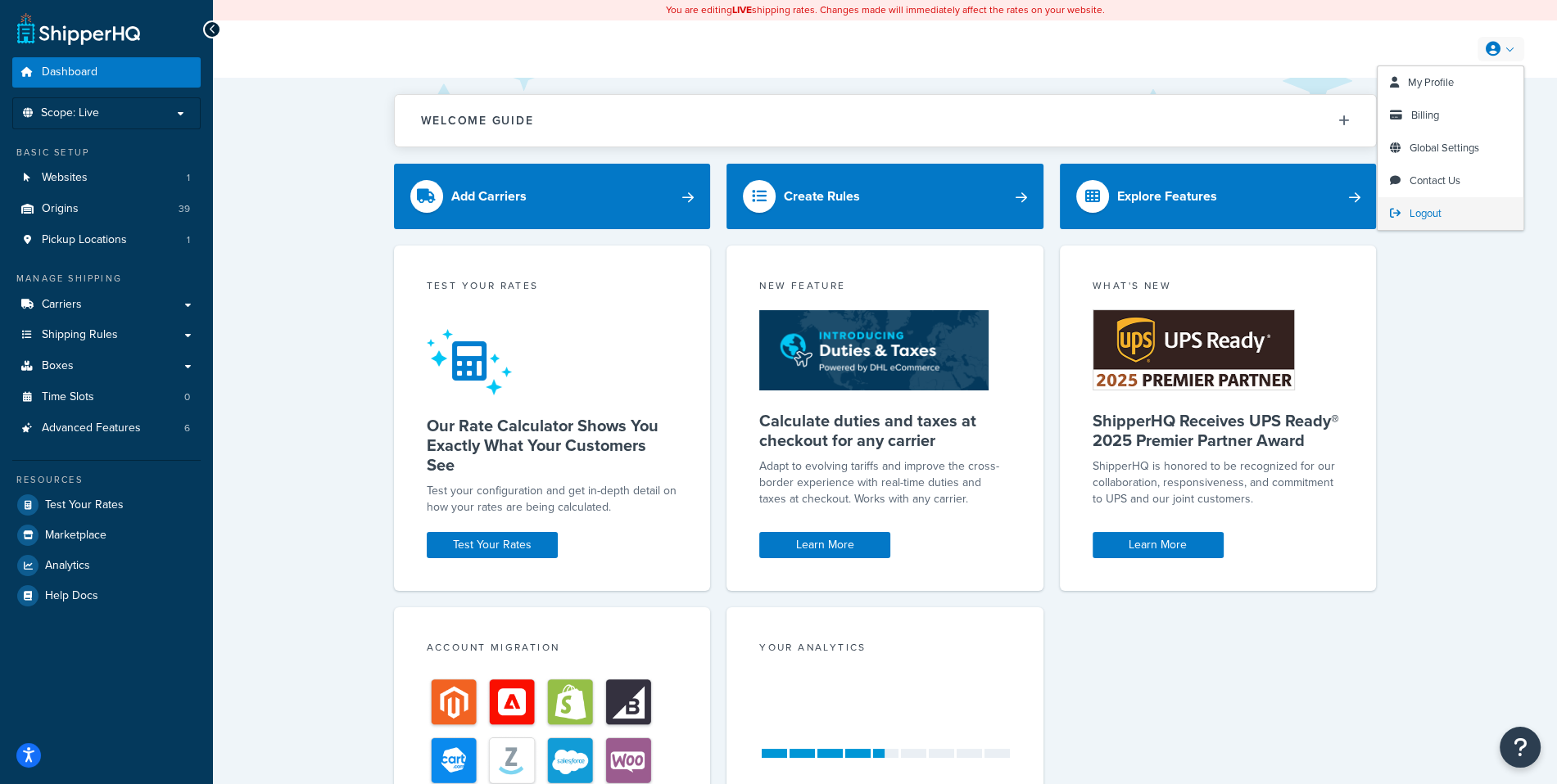
click at [1463, 210] on link "Logout" at bounding box center [1449, 213] width 146 height 32
